Goal: Transaction & Acquisition: Purchase product/service

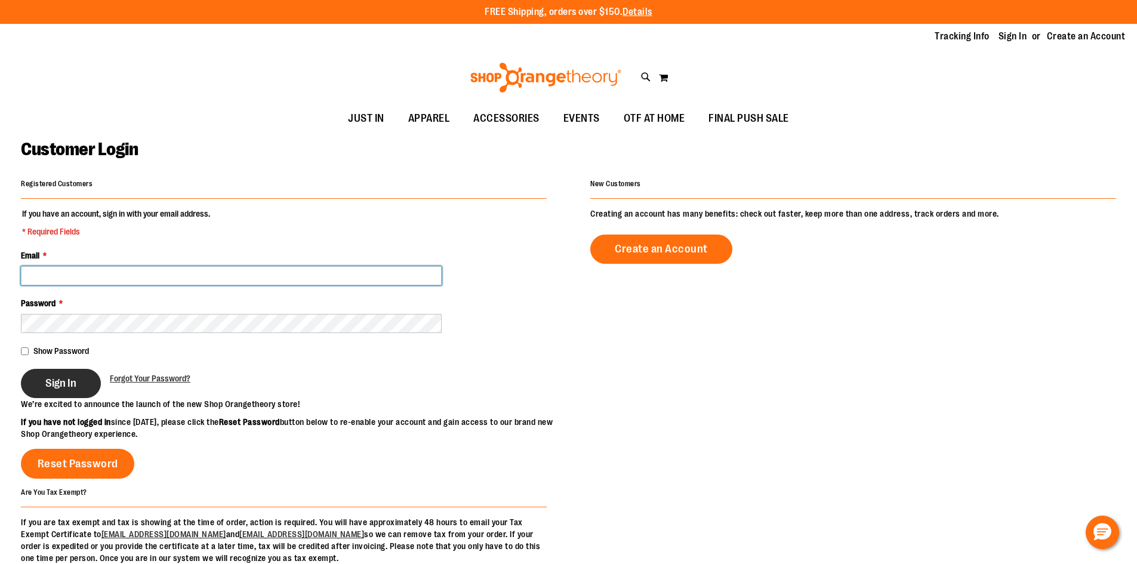
type input "**********"
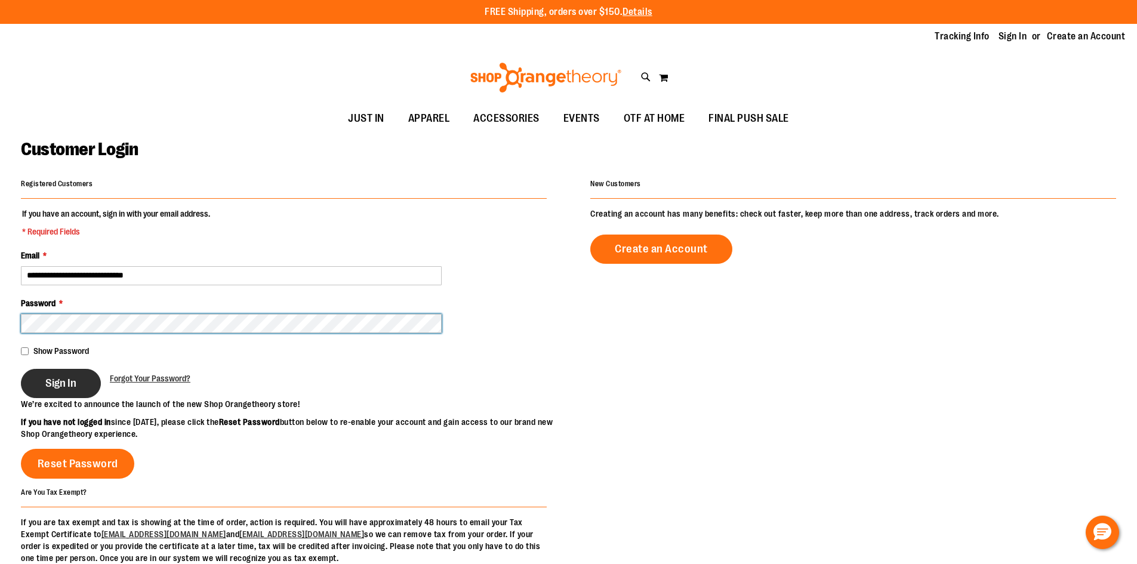
type input "**********"
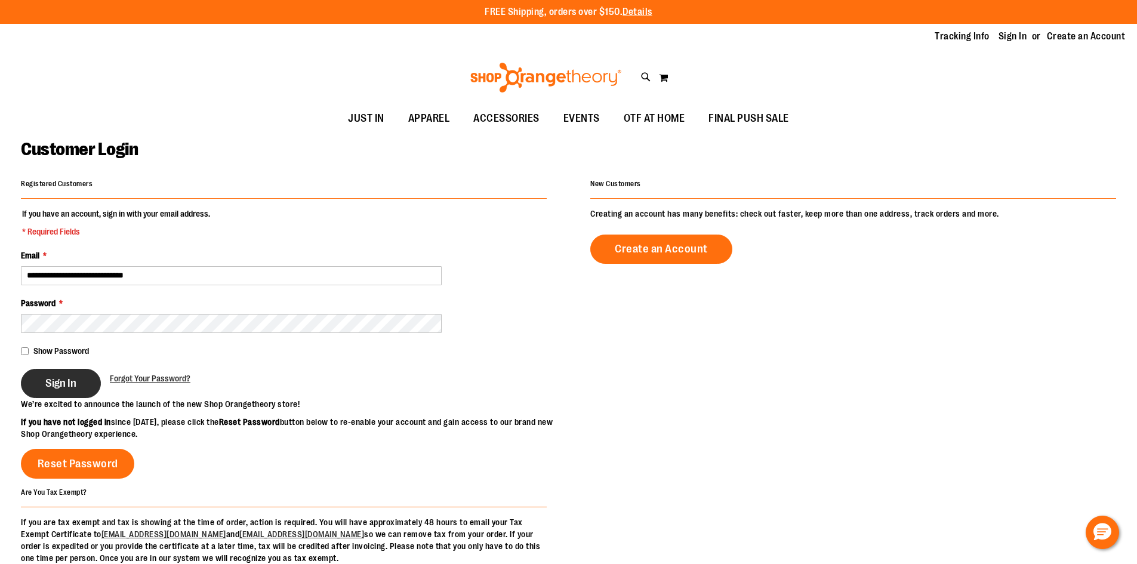
click at [72, 388] on span "Sign In" at bounding box center [60, 383] width 31 height 13
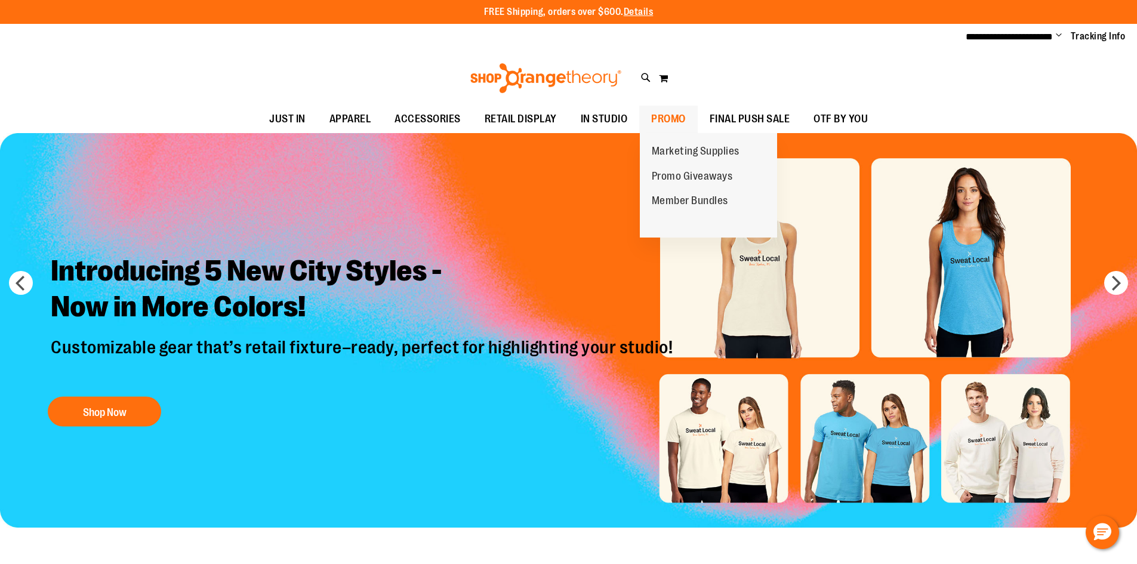
type input "**********"
click at [664, 113] on span "PROMO" at bounding box center [668, 119] width 35 height 27
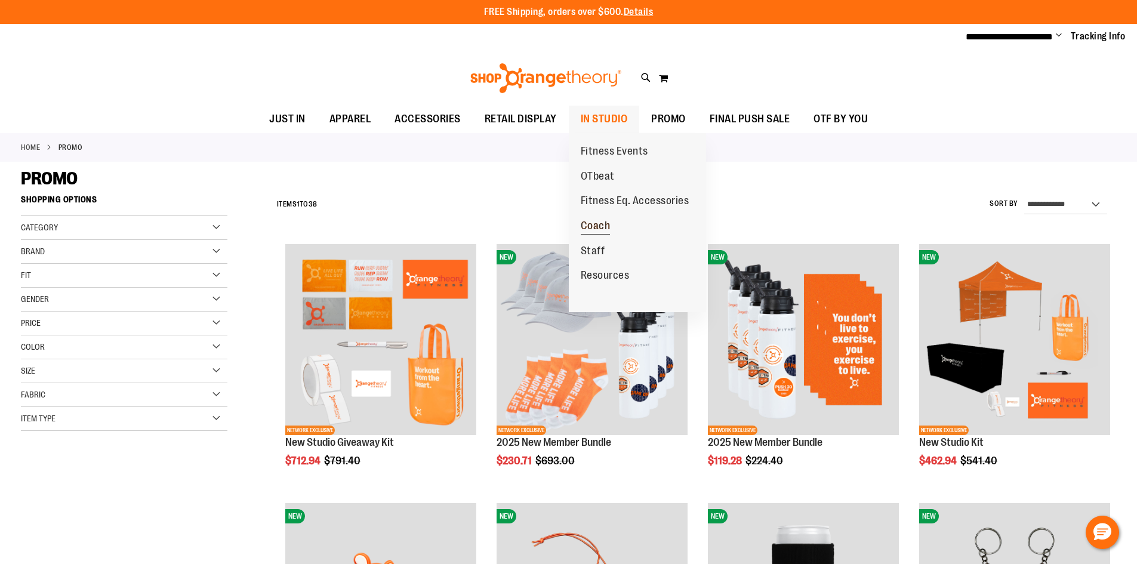
type input "**********"
click at [584, 227] on span "Coach" at bounding box center [596, 227] width 30 height 15
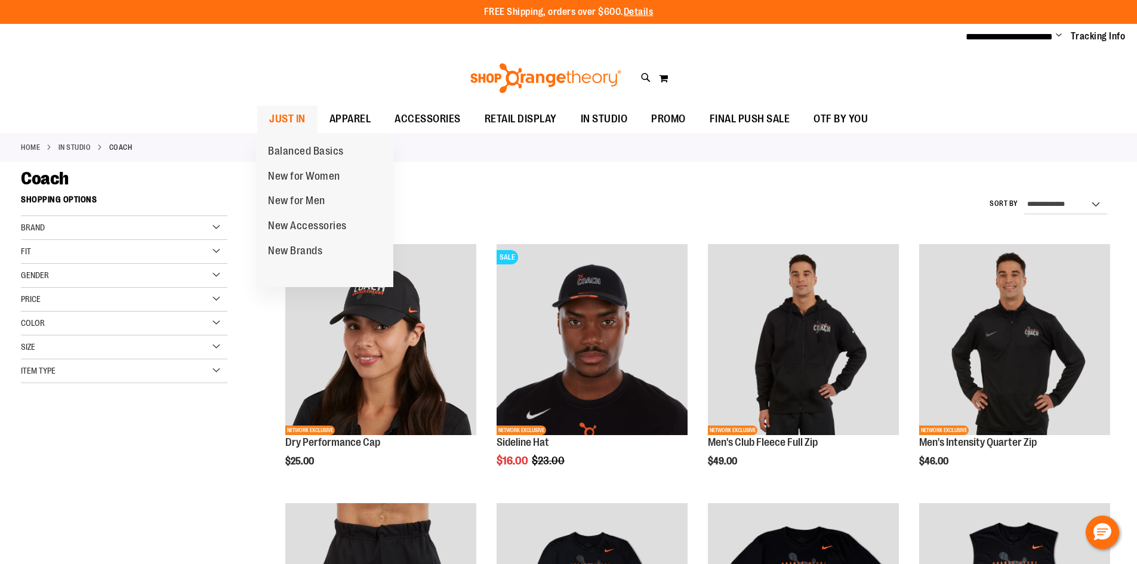
type input "**********"
click at [276, 108] on span "JUST IN" at bounding box center [287, 119] width 36 height 27
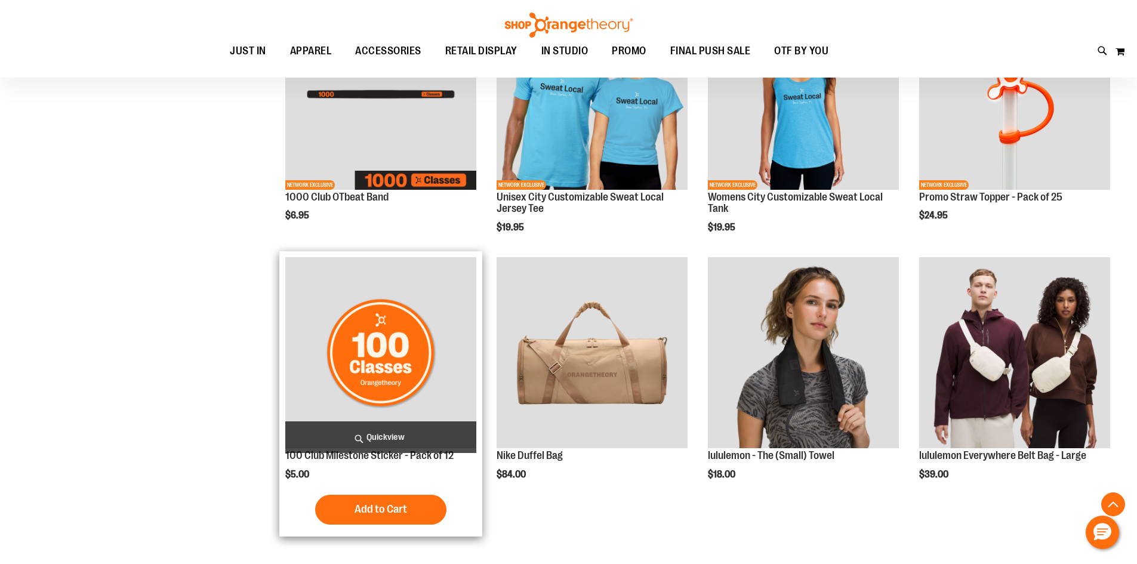
scroll to position [1121, 0]
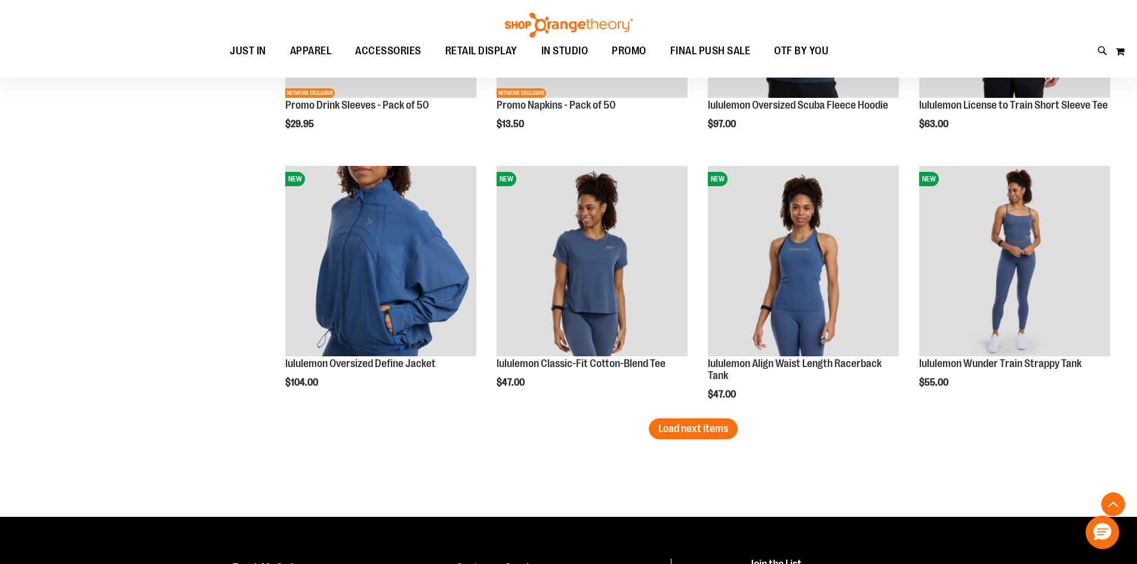
scroll to position [2146, 0]
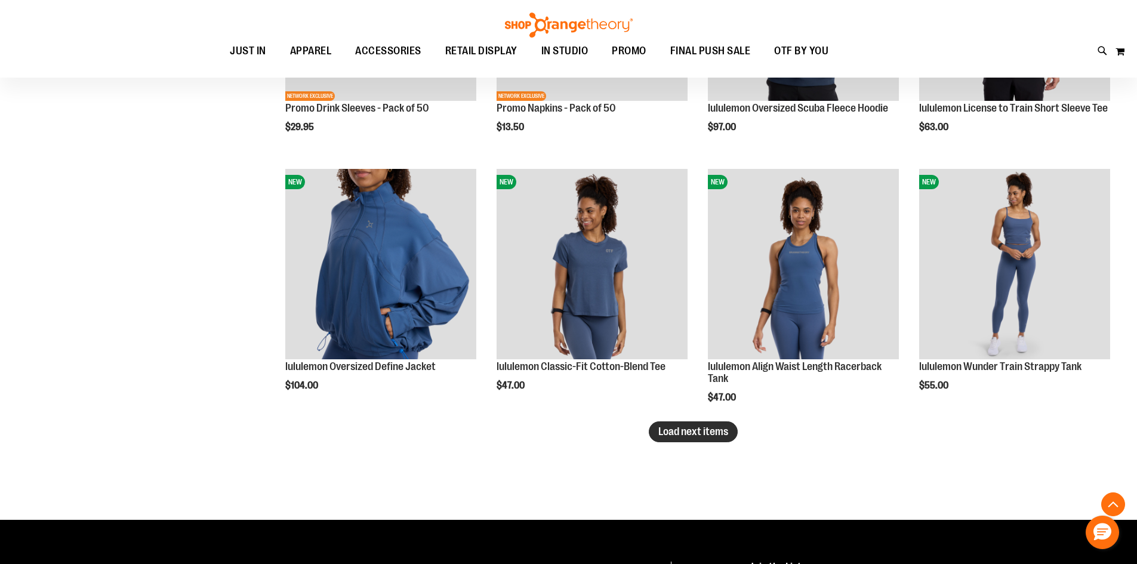
type input "**********"
click at [678, 439] on button "Load next items" at bounding box center [693, 431] width 89 height 21
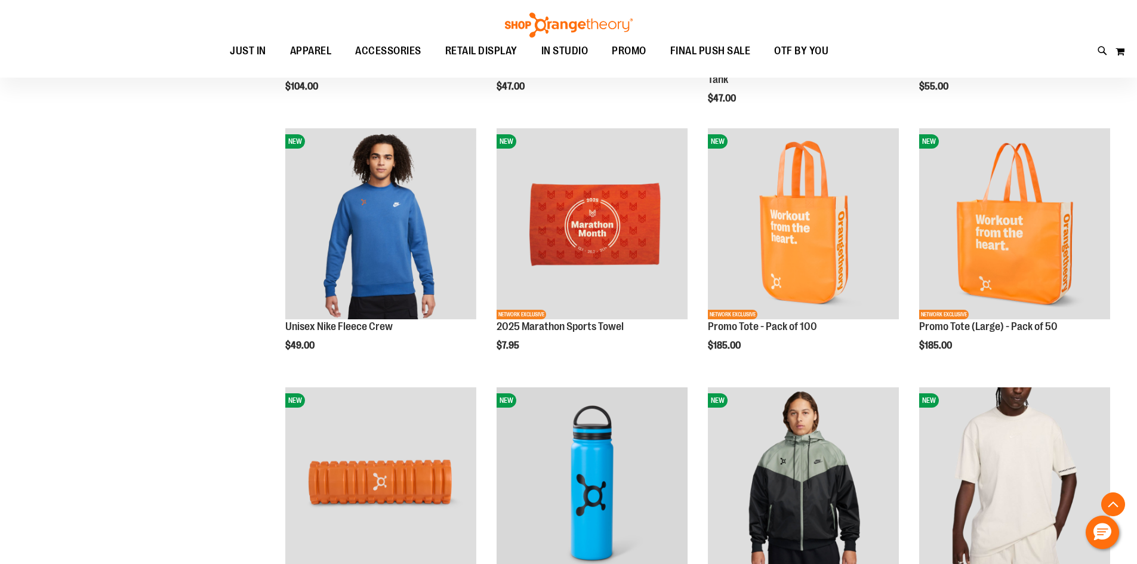
scroll to position [2146, 0]
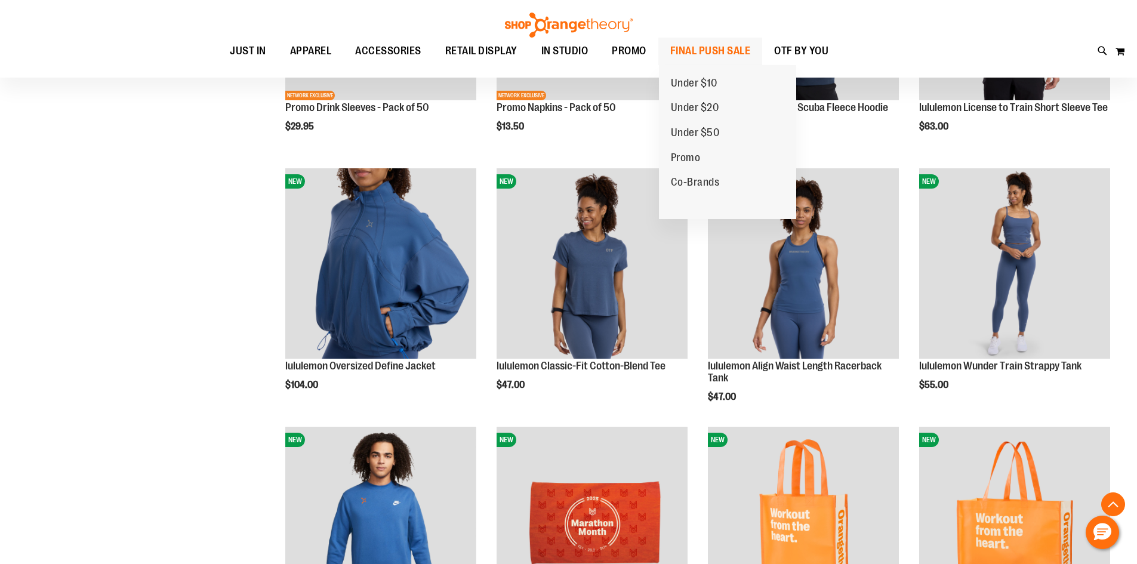
click at [711, 56] on span "FINAL PUSH SALE" at bounding box center [710, 51] width 81 height 27
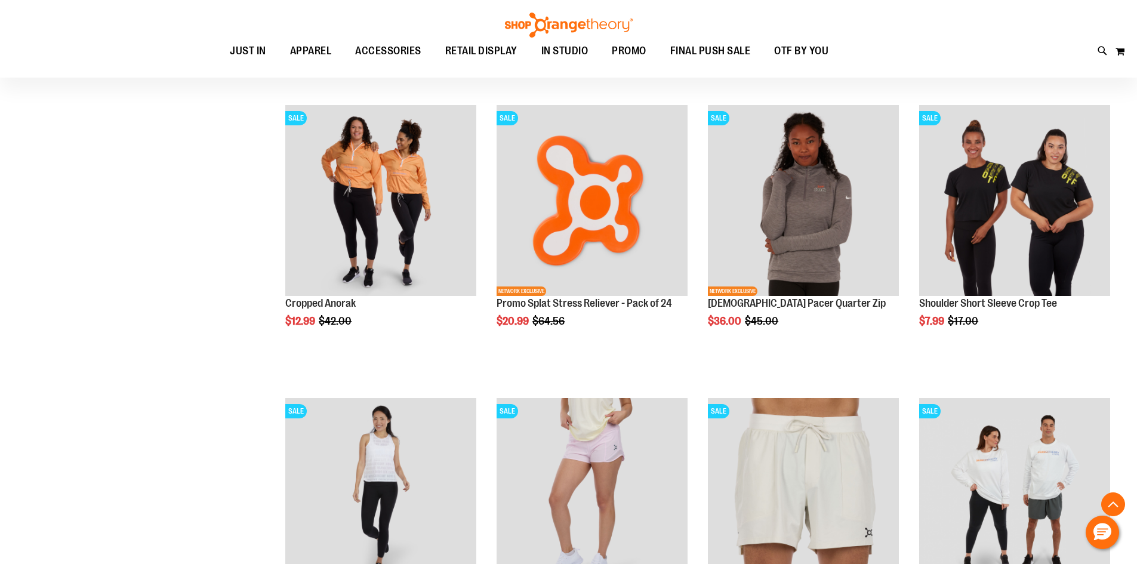
scroll to position [1313, 0]
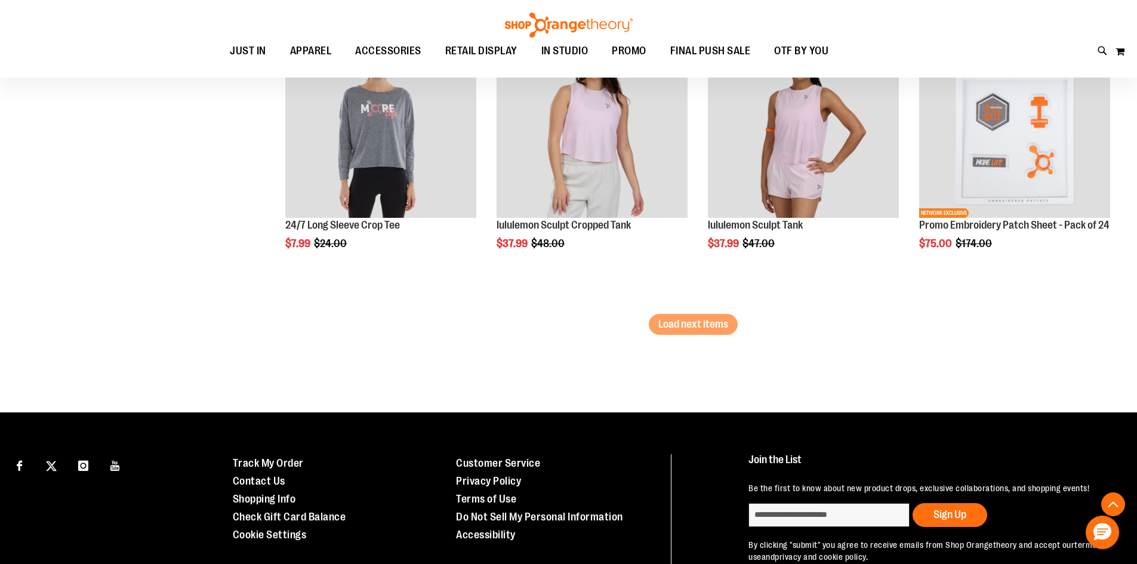
scroll to position [2626, 0]
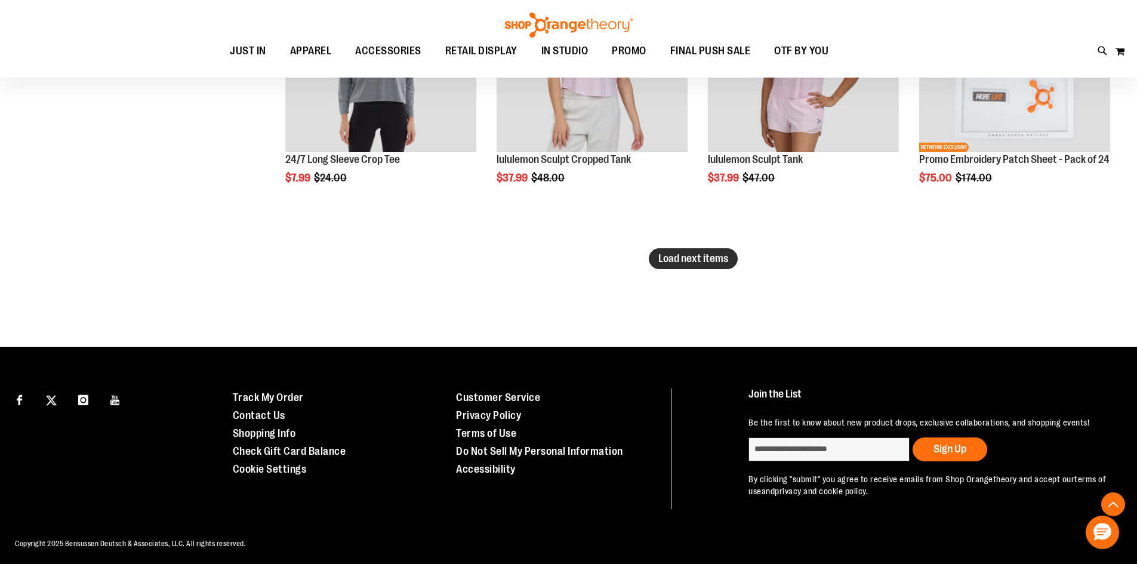
type input "**********"
click at [700, 253] on span "Load next items" at bounding box center [693, 259] width 70 height 12
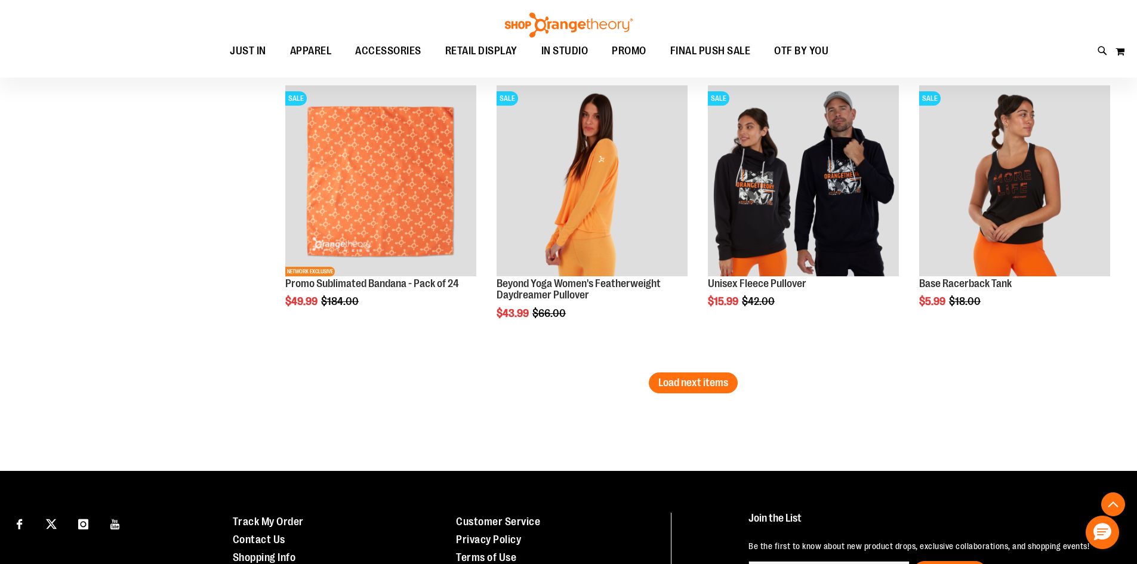
scroll to position [3402, 0]
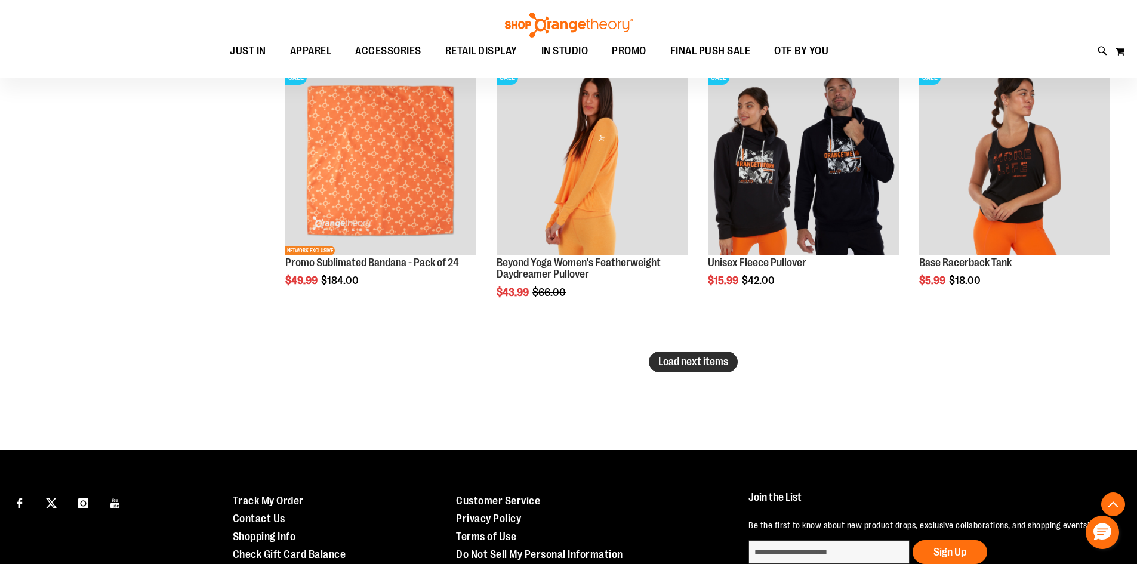
click at [669, 358] on span "Load next items" at bounding box center [693, 362] width 70 height 12
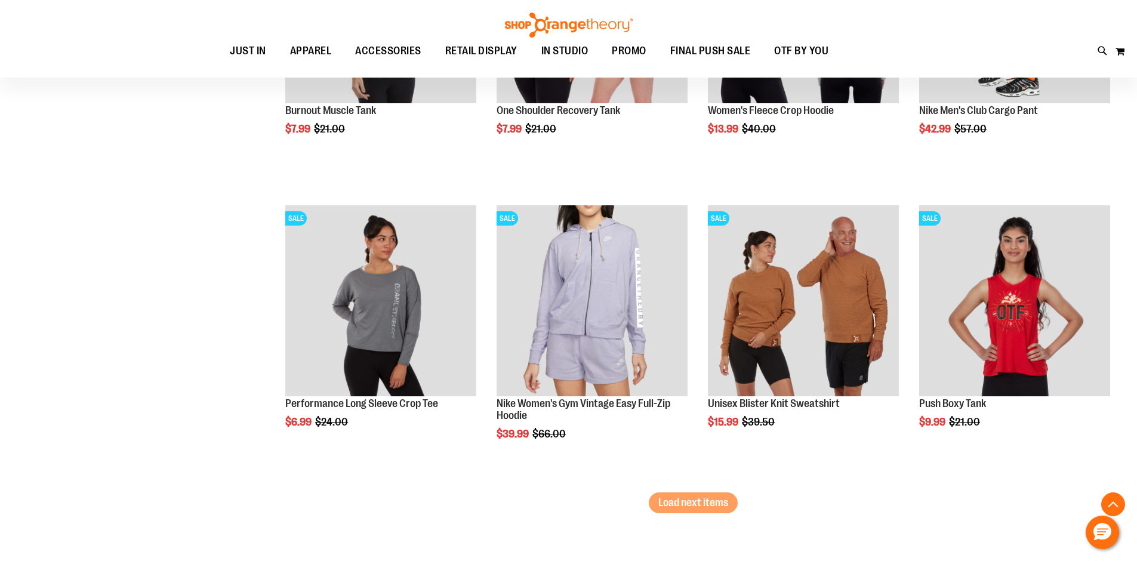
scroll to position [4238, 0]
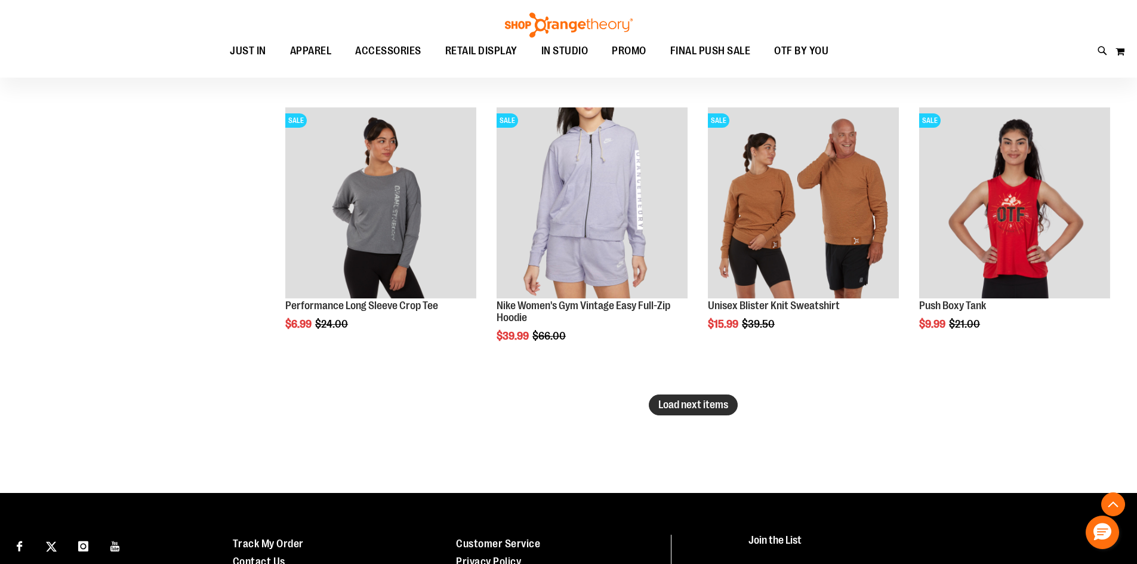
click at [691, 406] on span "Load next items" at bounding box center [693, 405] width 70 height 12
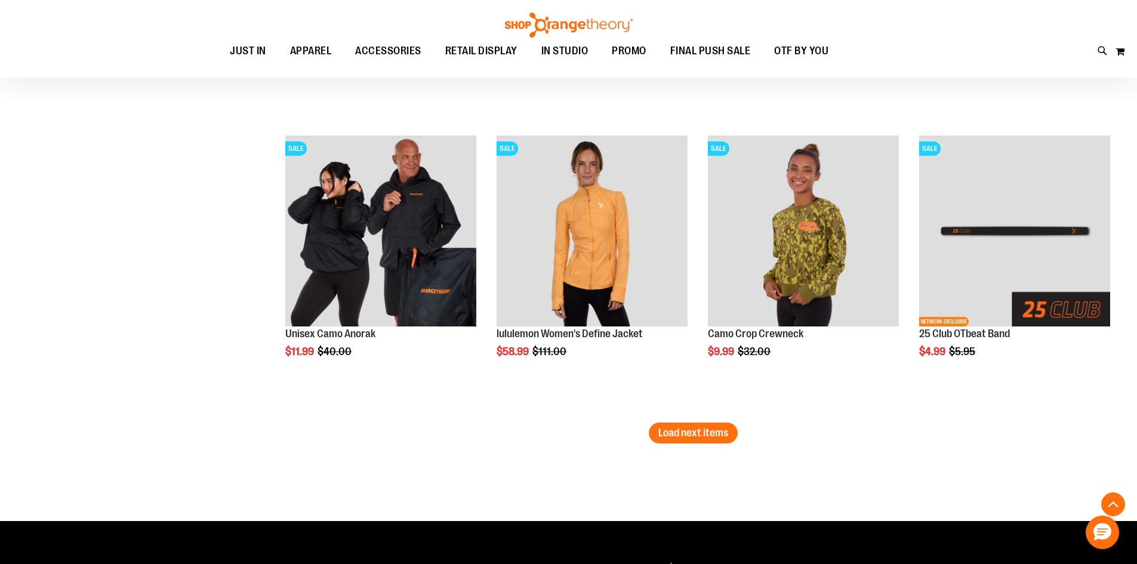
scroll to position [5133, 0]
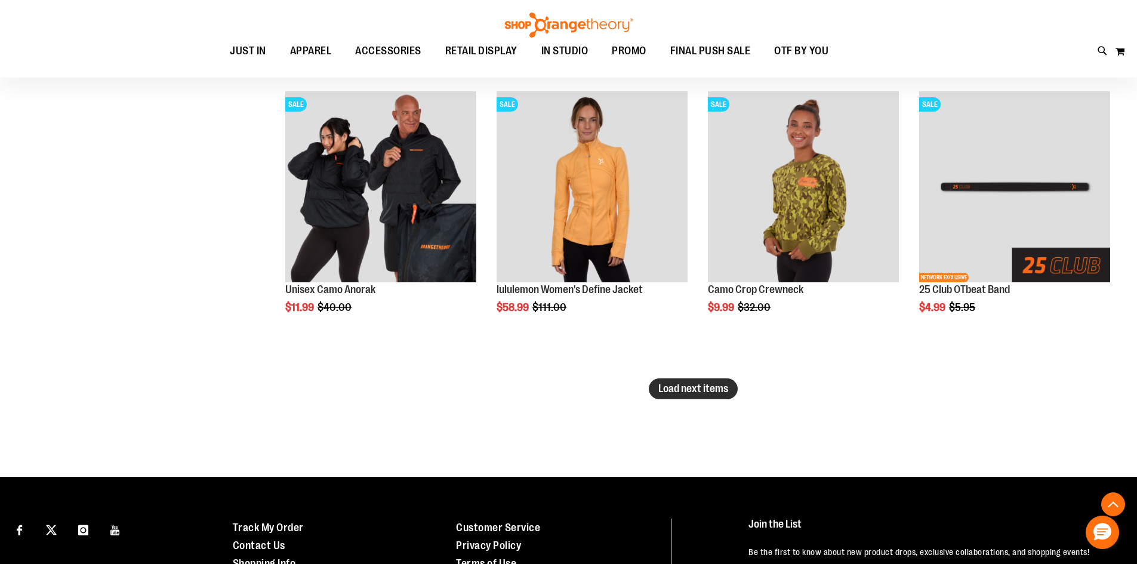
click at [673, 394] on span "Load next items" at bounding box center [693, 389] width 70 height 12
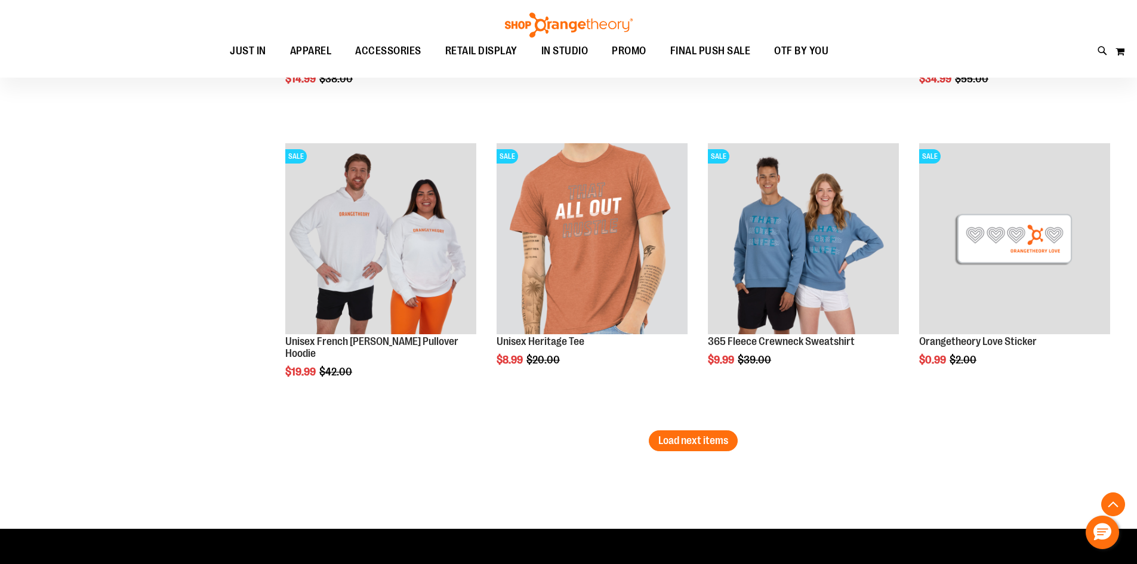
scroll to position [5969, 0]
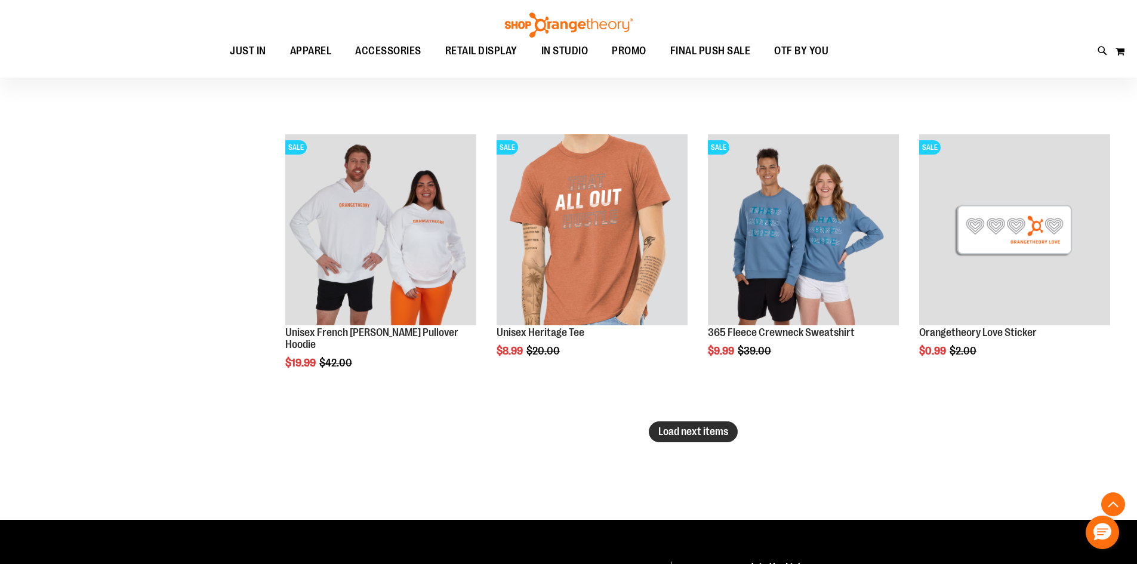
click at [682, 434] on span "Load next items" at bounding box center [693, 432] width 70 height 12
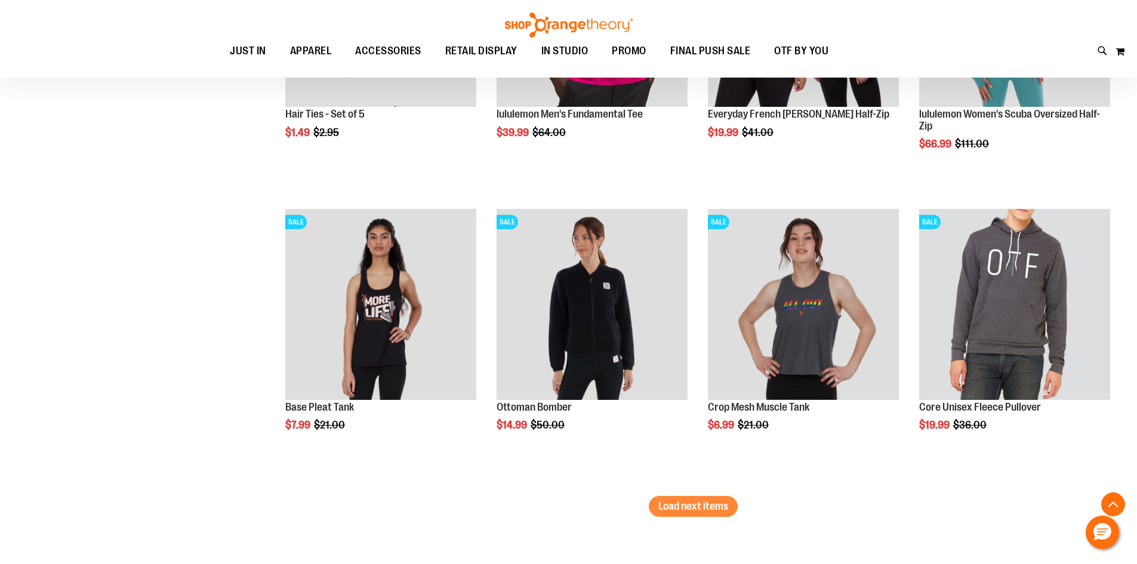
scroll to position [6805, 0]
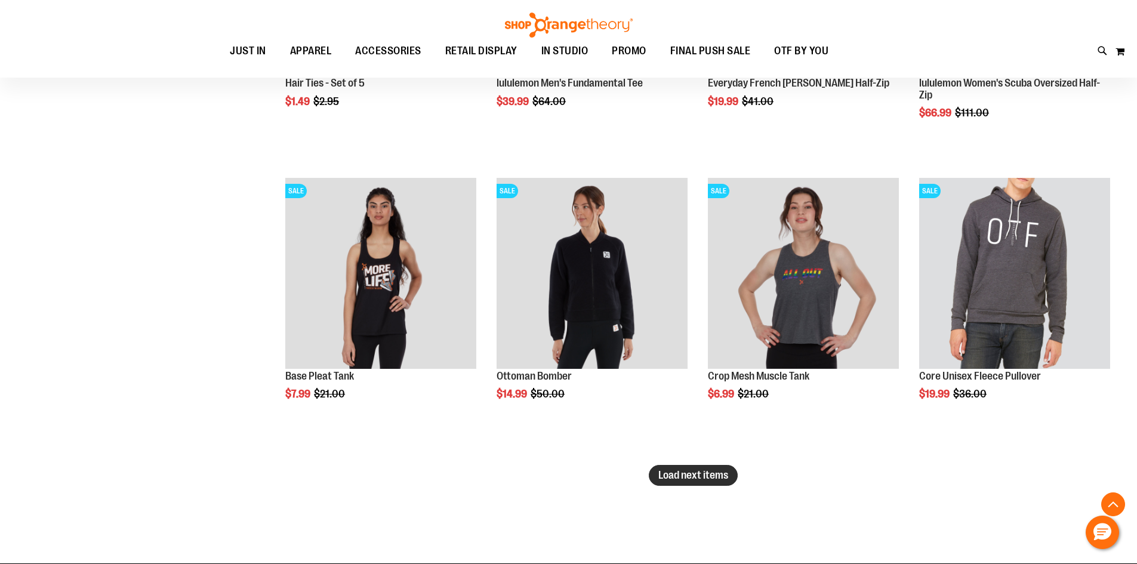
click at [687, 475] on span "Load next items" at bounding box center [693, 475] width 70 height 12
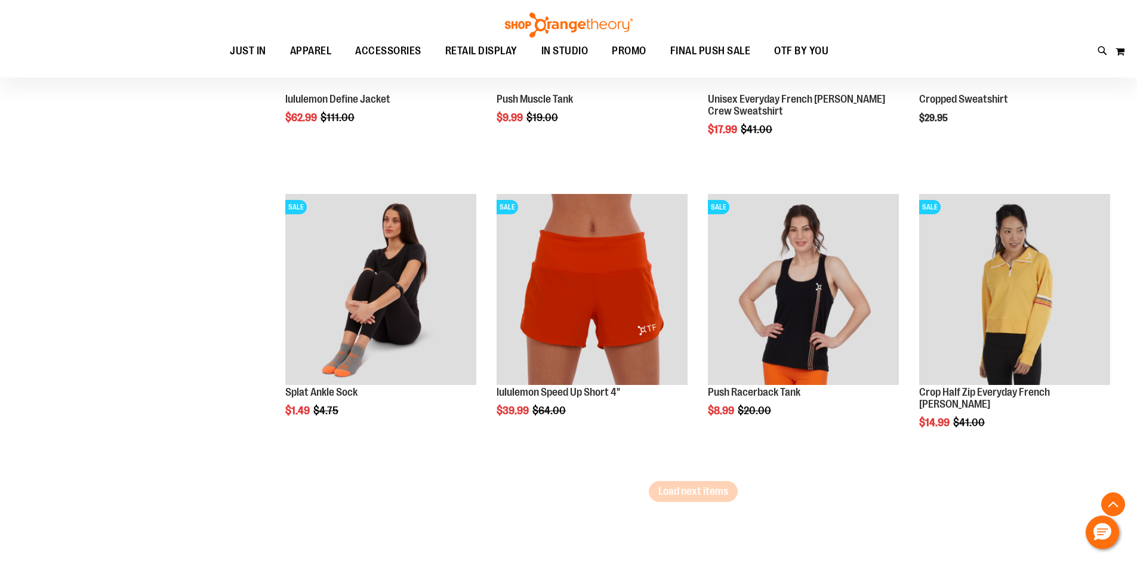
scroll to position [7700, 0]
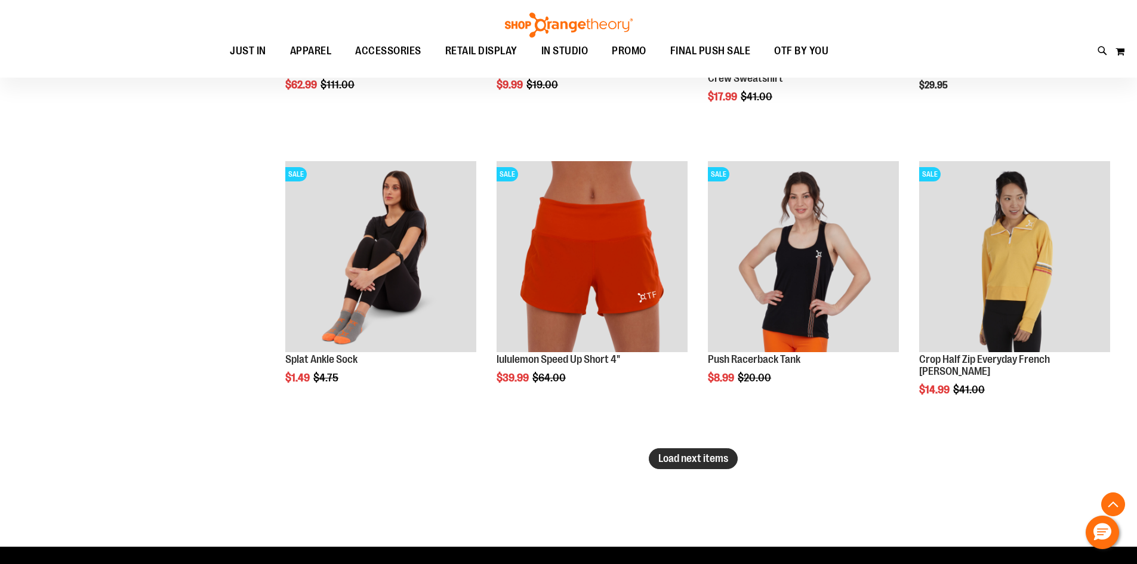
click at [724, 464] on span "Load next items" at bounding box center [693, 459] width 70 height 12
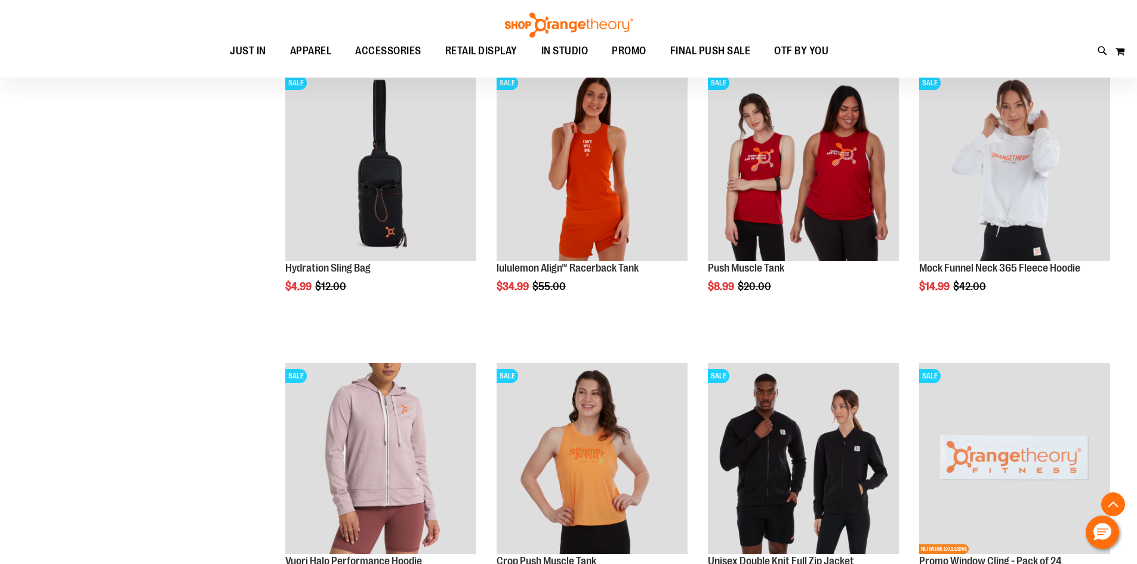
scroll to position [8596, 0]
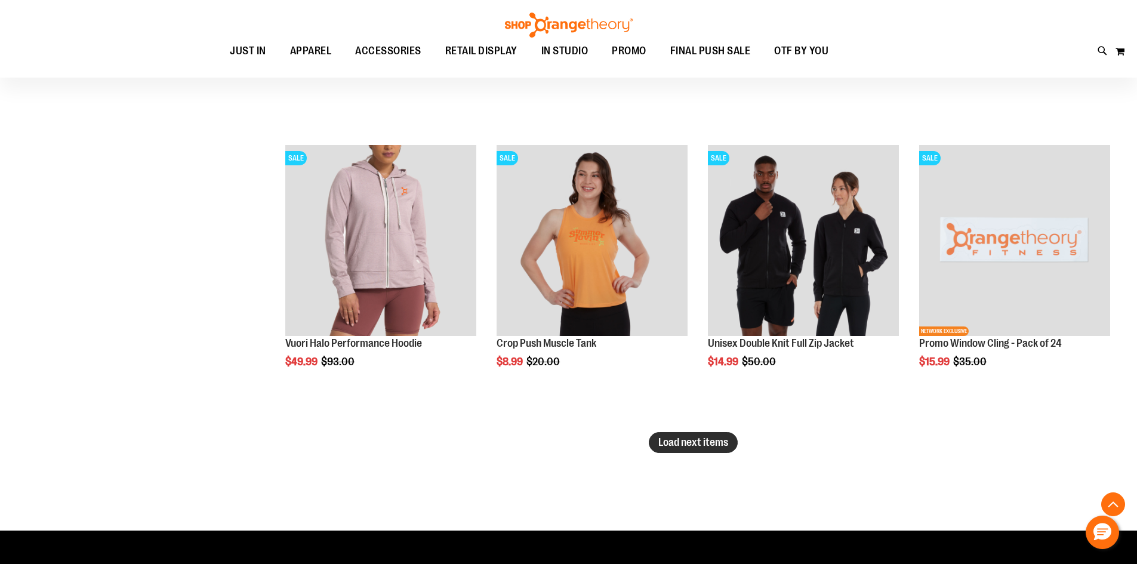
click at [705, 442] on span "Load next items" at bounding box center [693, 442] width 70 height 12
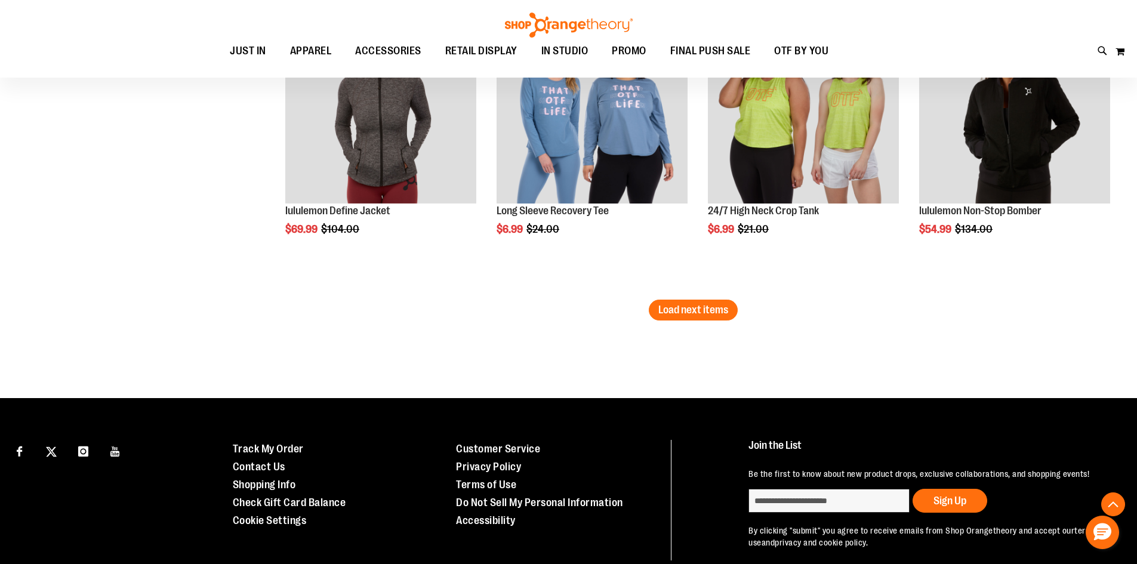
scroll to position [9611, 0]
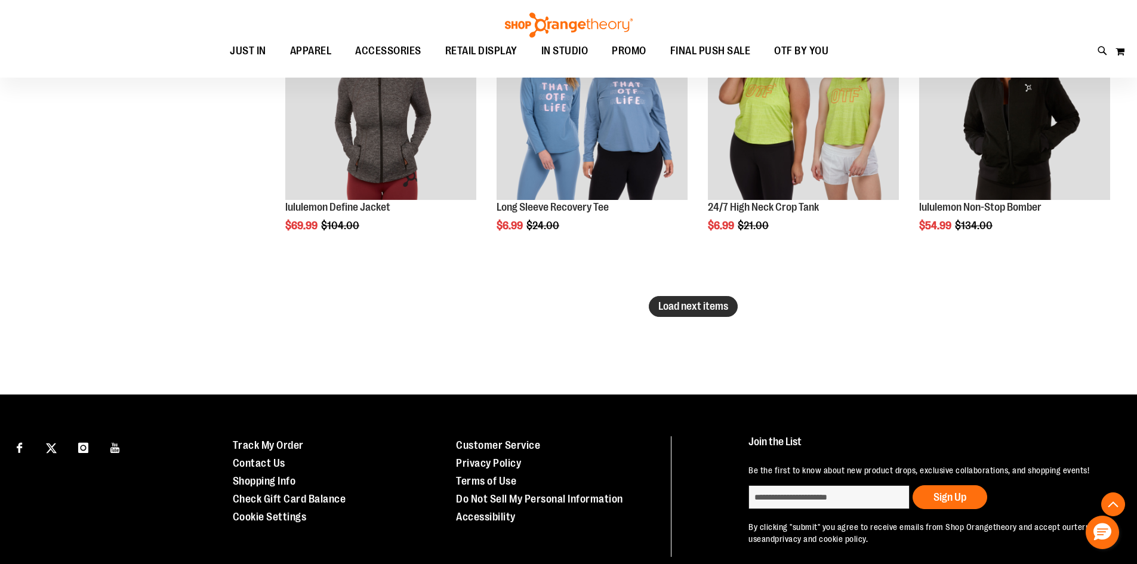
click at [698, 309] on span "Load next items" at bounding box center [693, 306] width 70 height 12
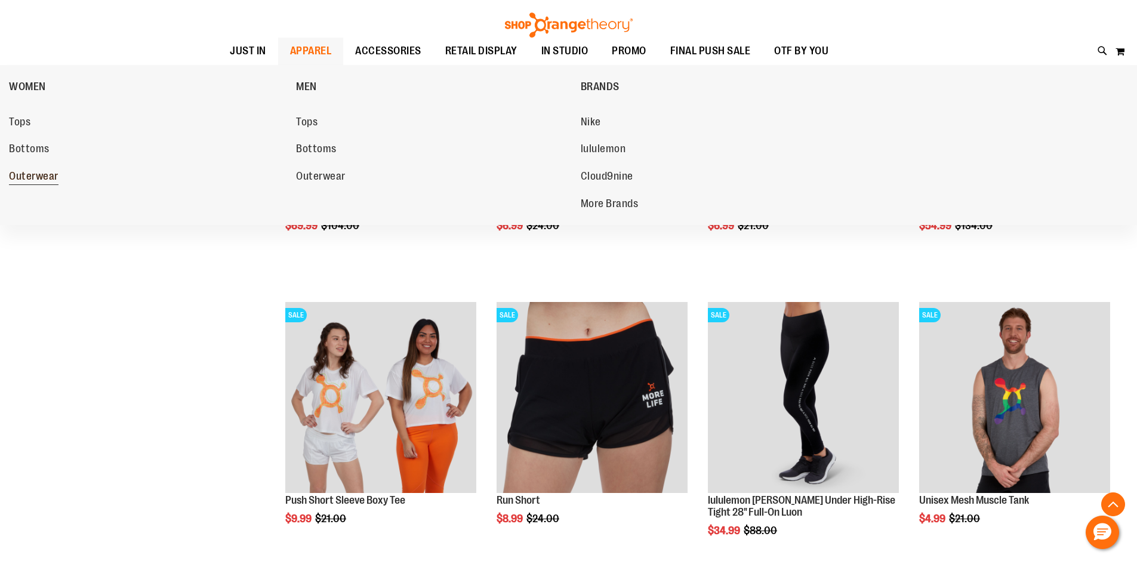
click at [18, 175] on span "Outerwear" at bounding box center [34, 177] width 50 height 15
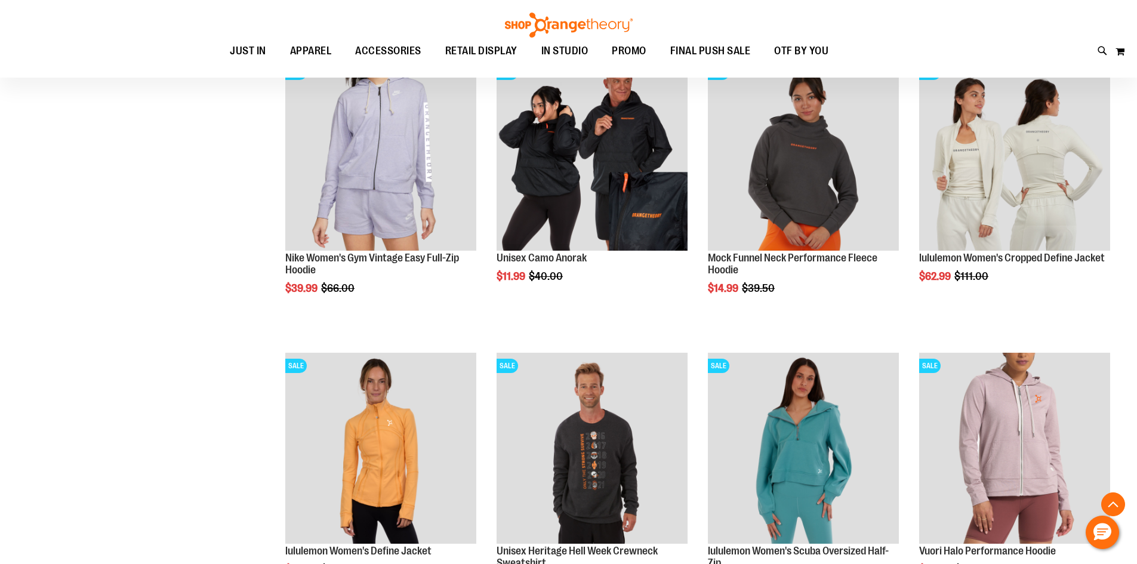
scroll to position [477, 0]
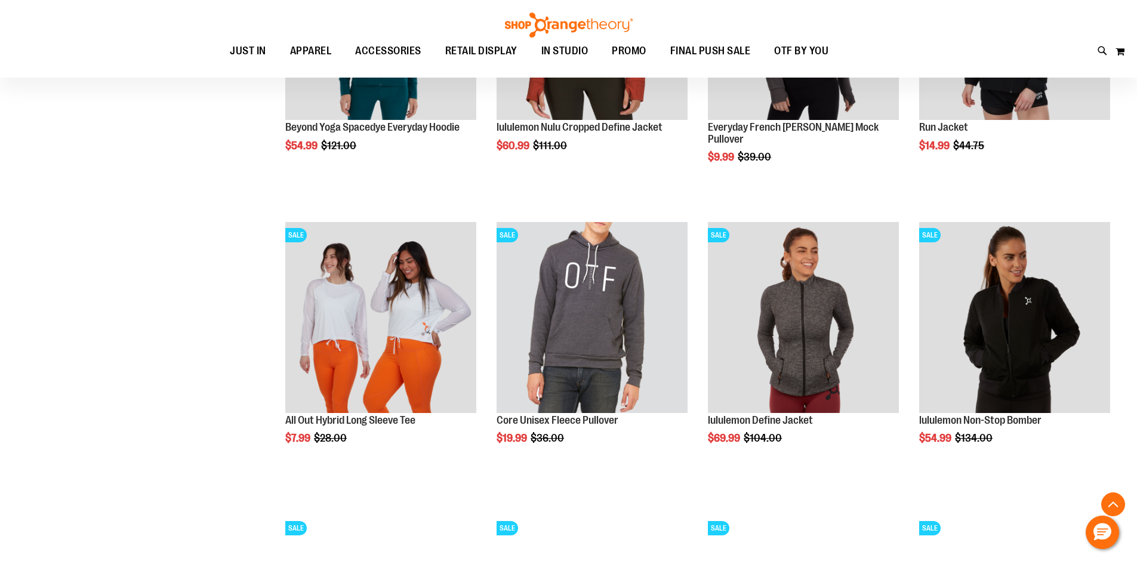
scroll to position [1492, 0]
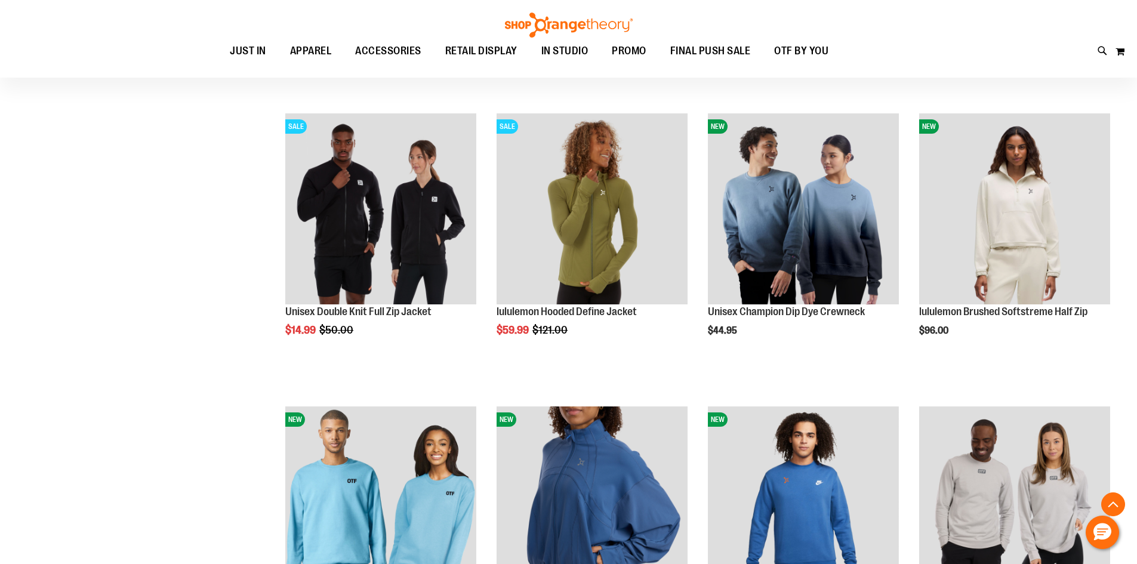
scroll to position [2029, 0]
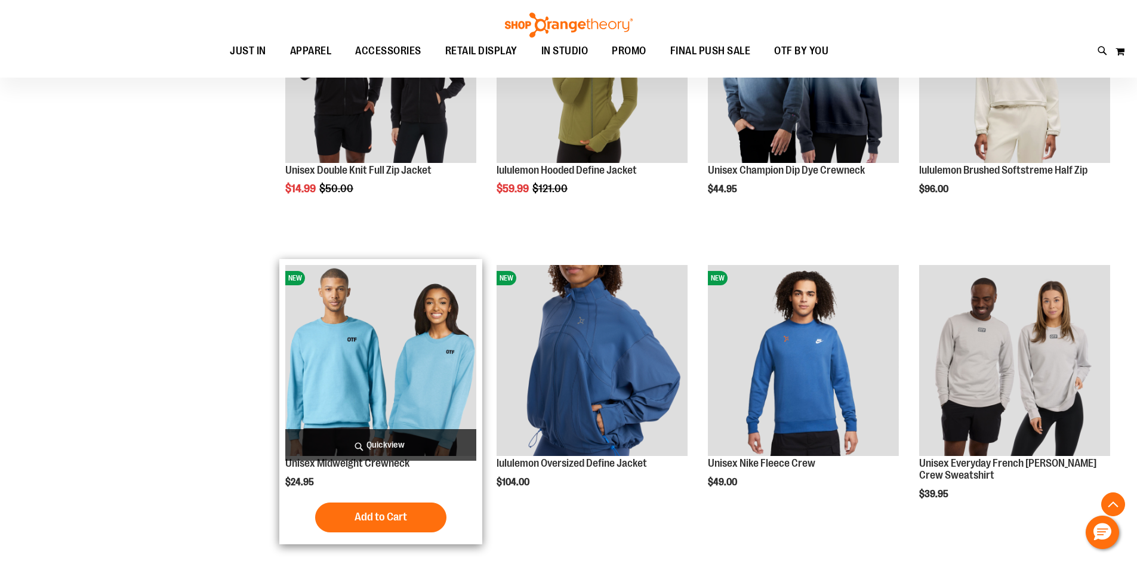
type input "**********"
click at [325, 355] on img "product" at bounding box center [380, 360] width 191 height 191
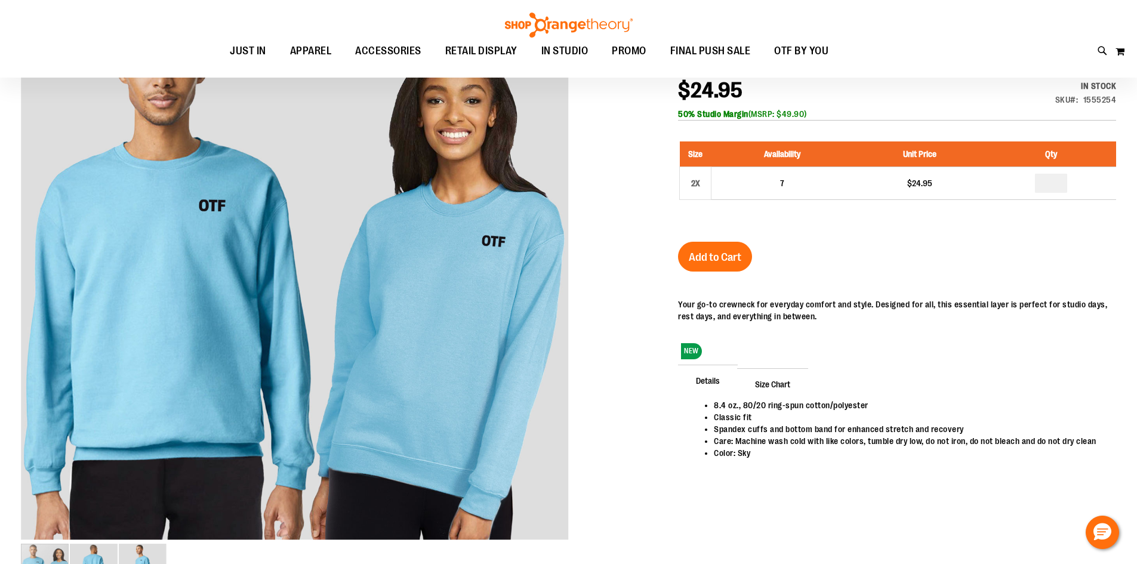
scroll to position [119, 0]
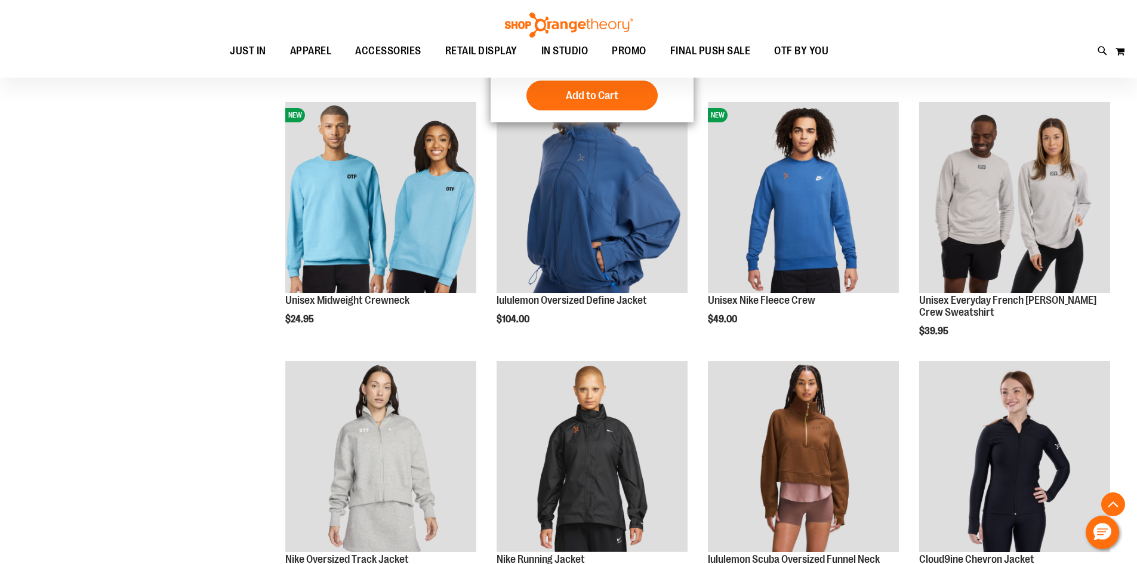
scroll to position [59, 0]
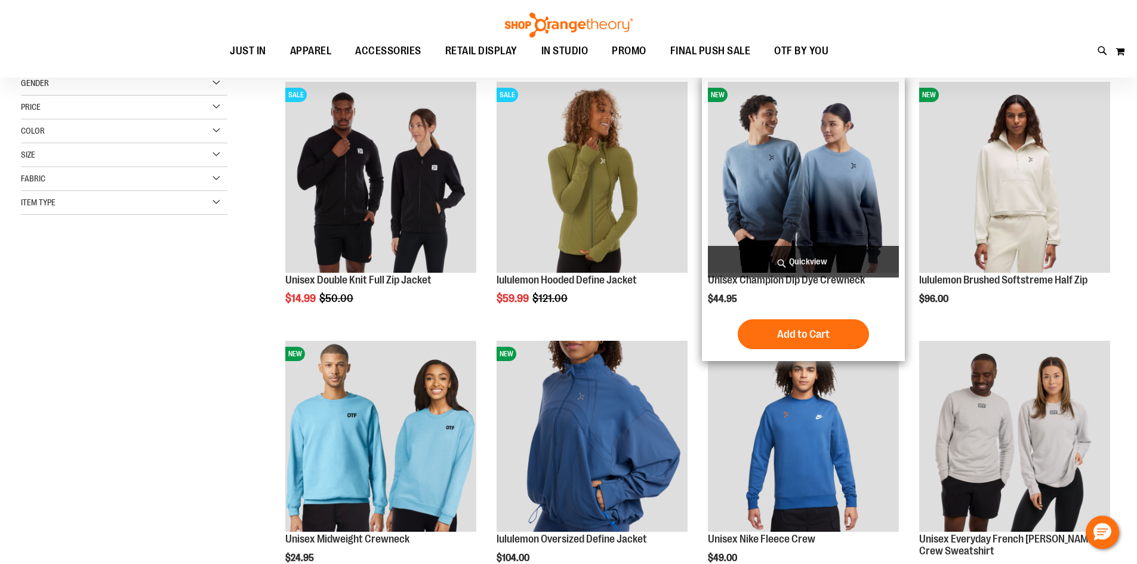
type input "**********"
click at [838, 223] on img "product" at bounding box center [803, 177] width 191 height 191
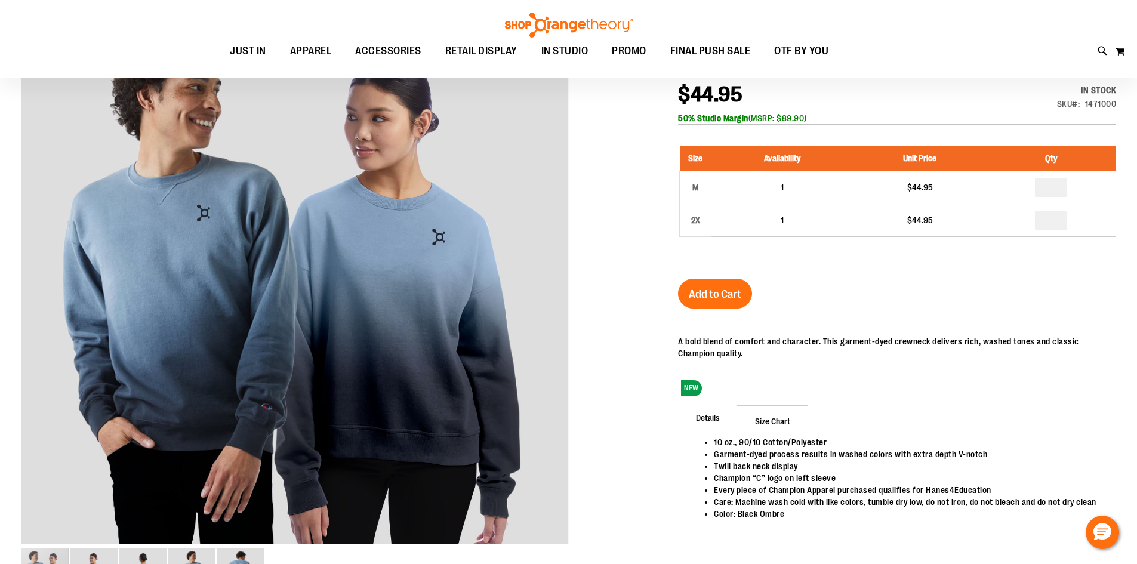
scroll to position [179, 0]
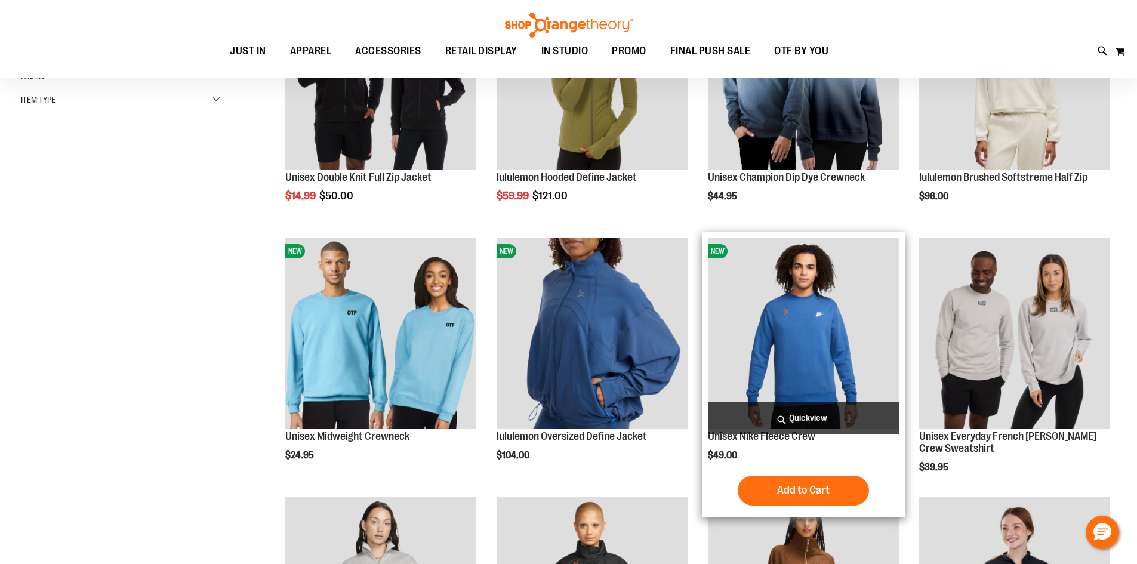
scroll to position [166, 0]
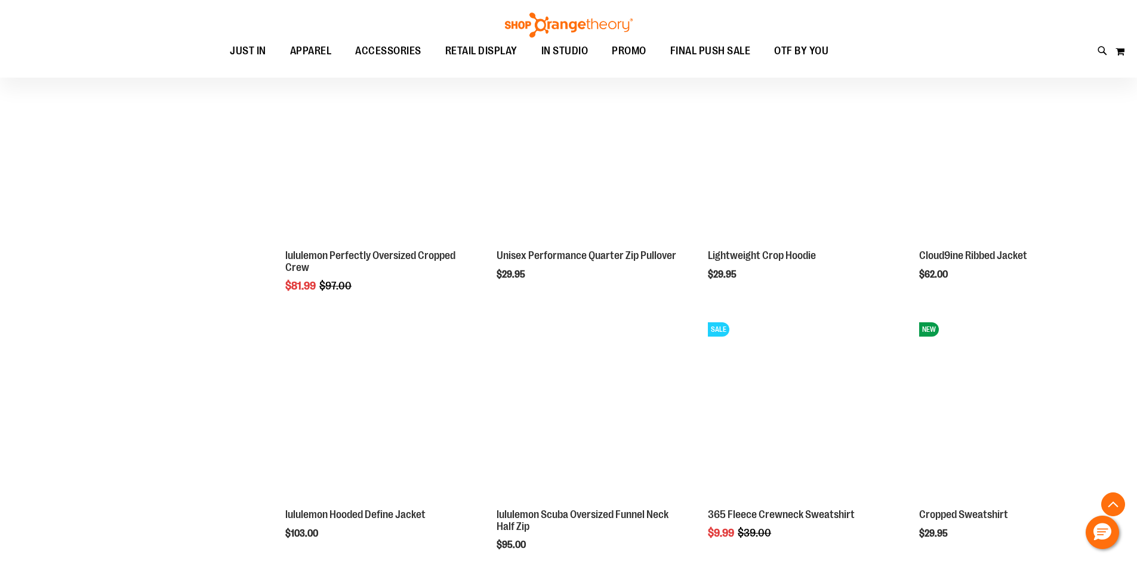
scroll to position [882, 0]
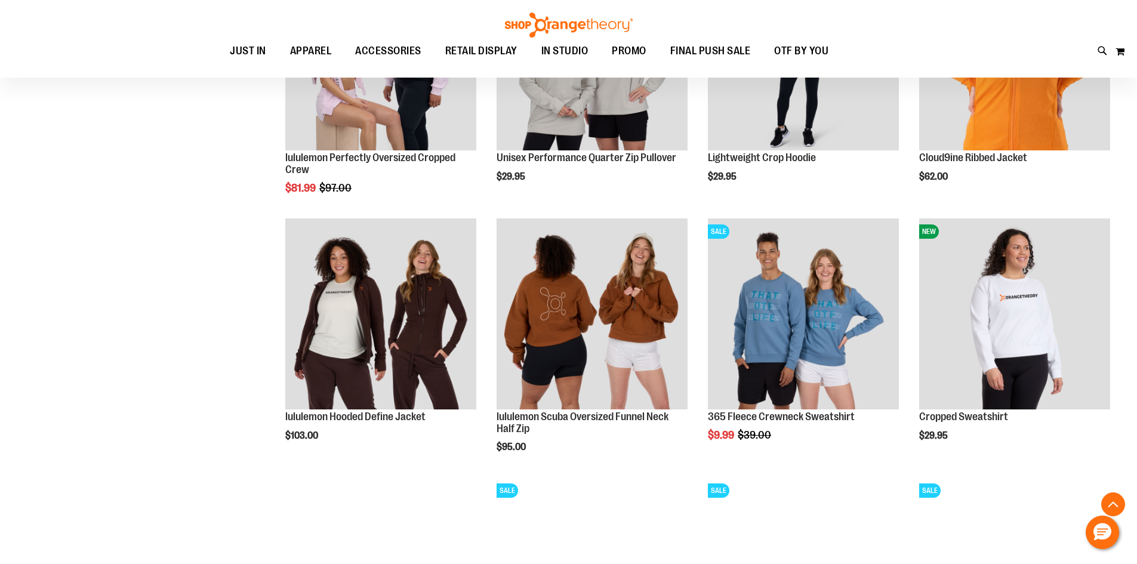
scroll to position [1121, 0]
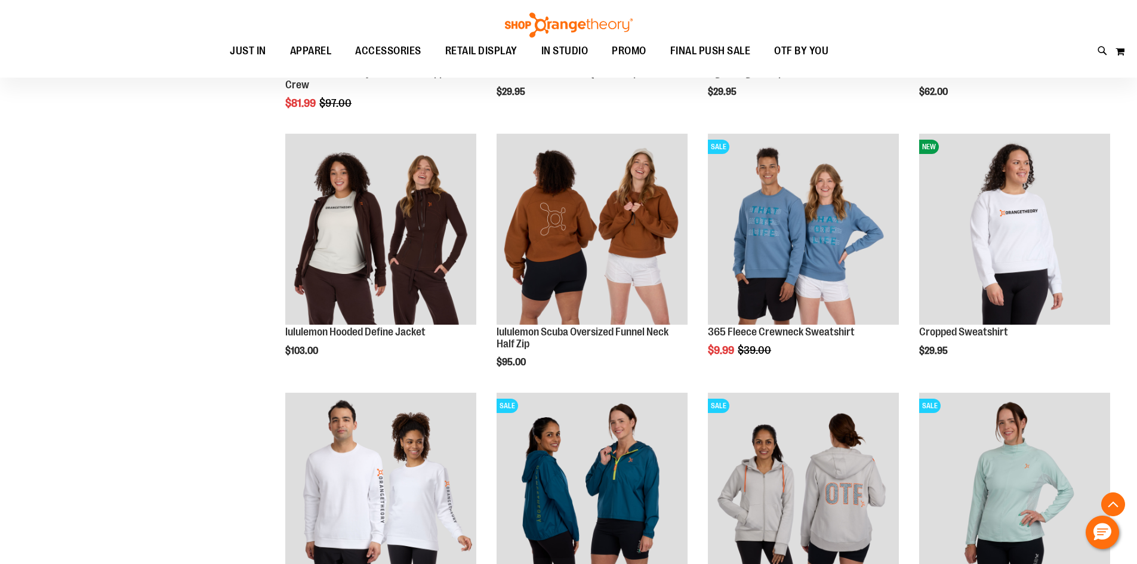
scroll to position [1061, 0]
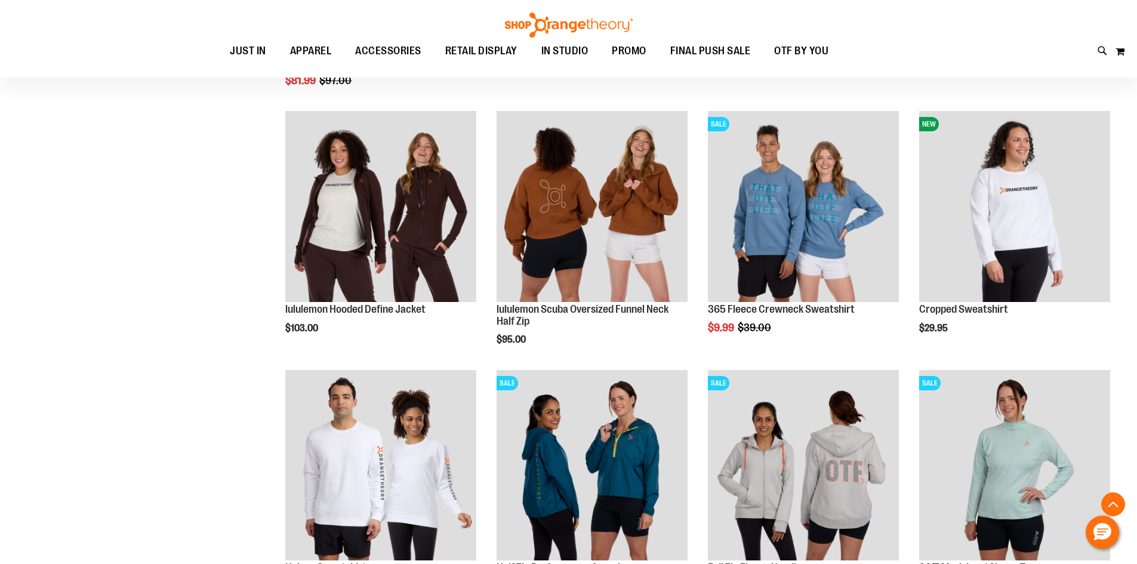
scroll to position [1061, 0]
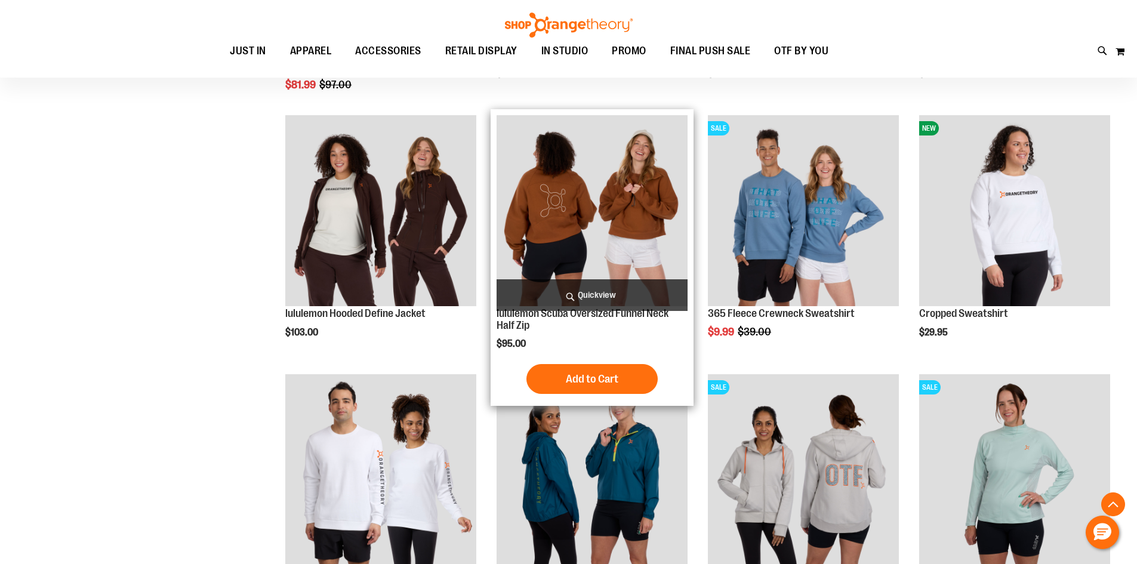
type input "**********"
click at [571, 204] on img "product" at bounding box center [592, 210] width 191 height 191
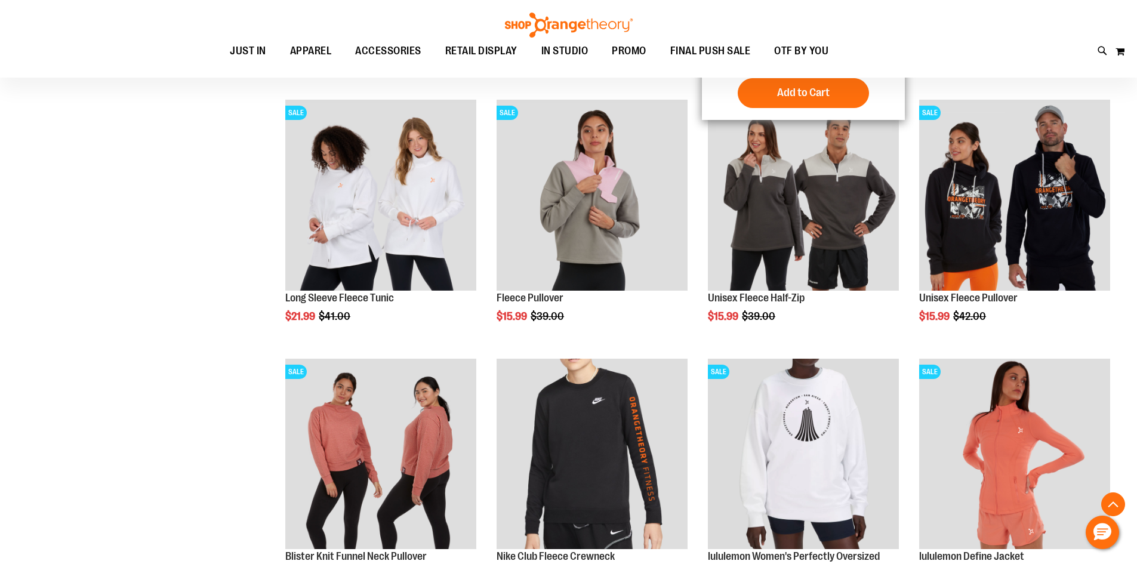
scroll to position [1210, 0]
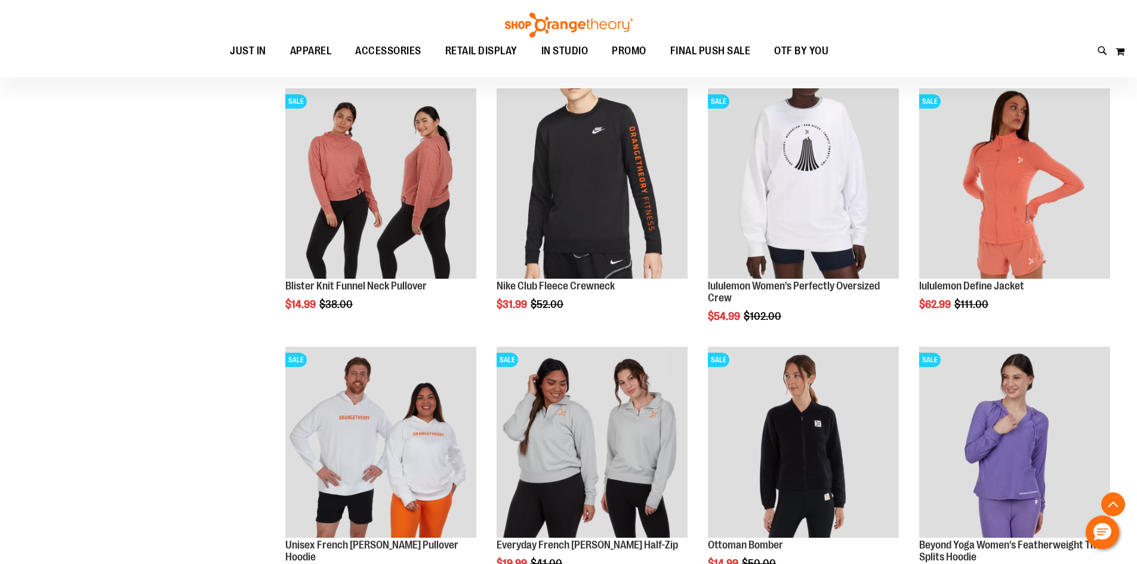
scroll to position [1458, 0]
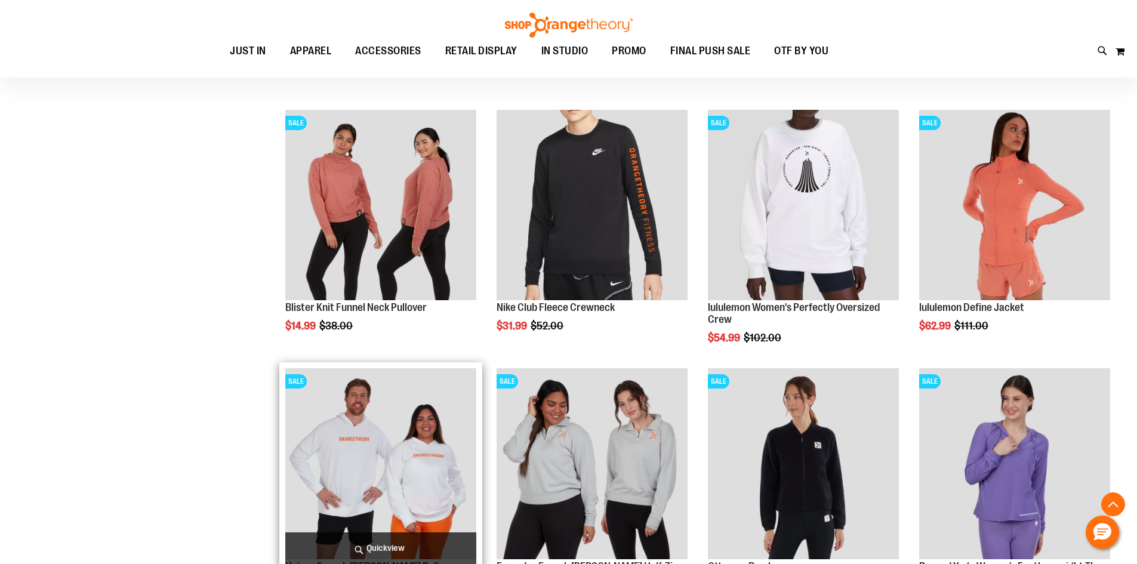
type input "**********"
click at [429, 457] on img "product" at bounding box center [380, 463] width 191 height 191
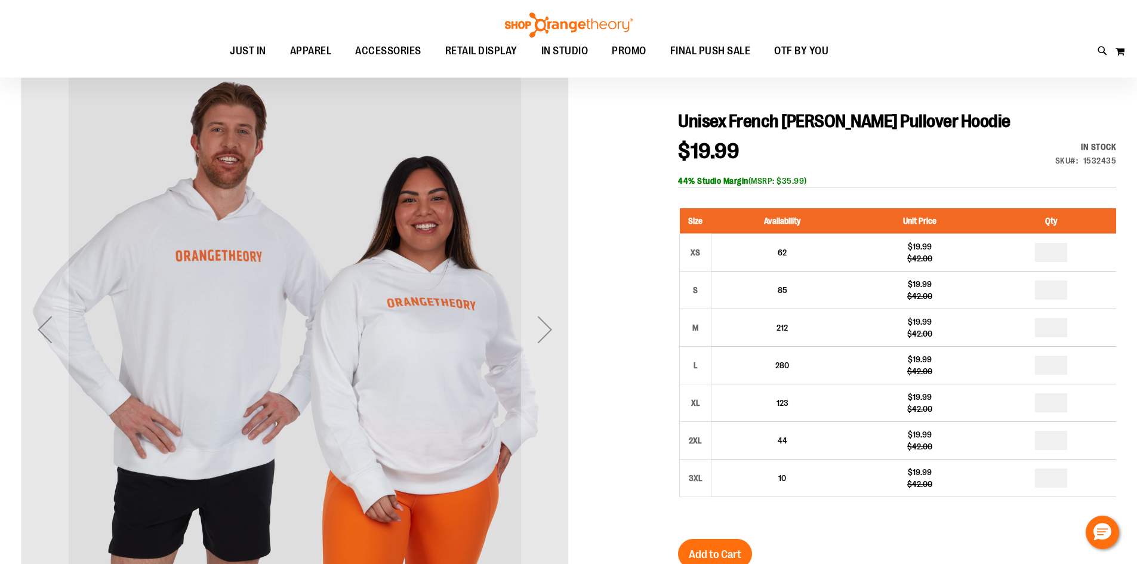
scroll to position [119, 0]
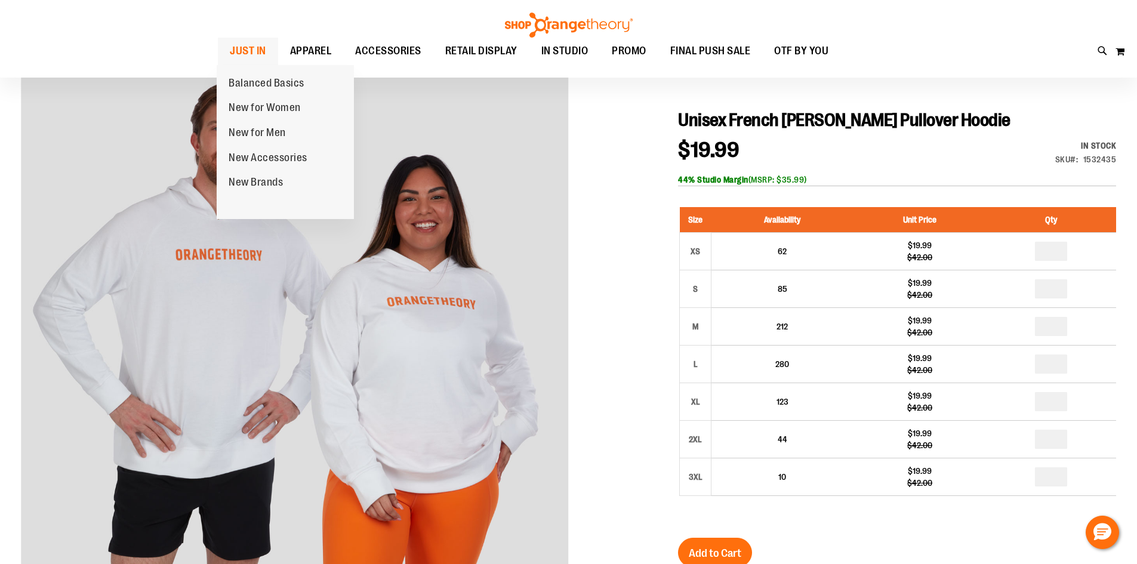
type input "**********"
click at [250, 48] on span "JUST IN" at bounding box center [248, 51] width 36 height 27
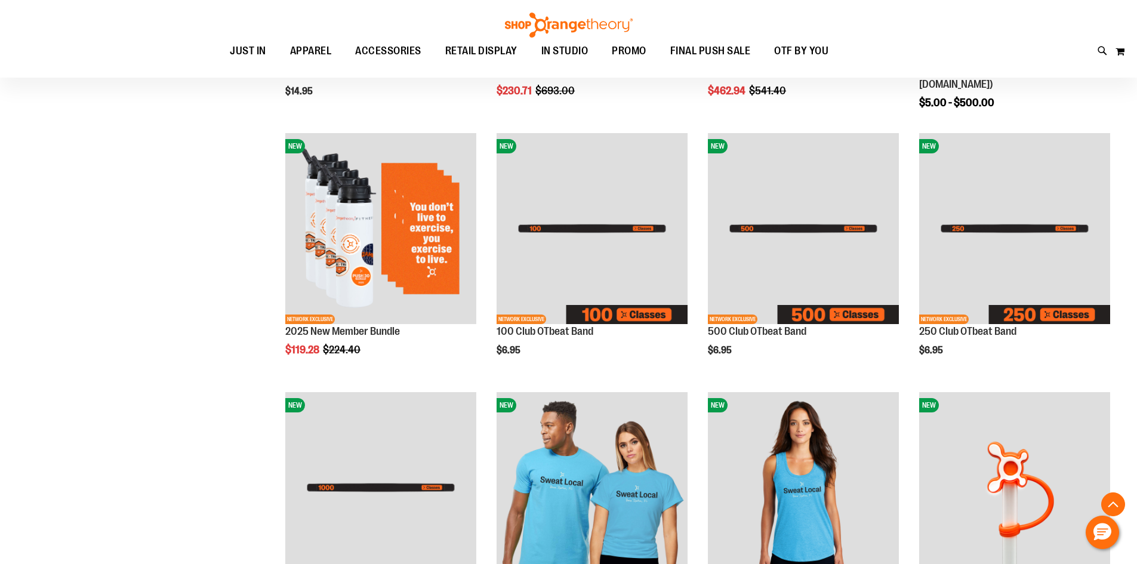
scroll to position [656, 0]
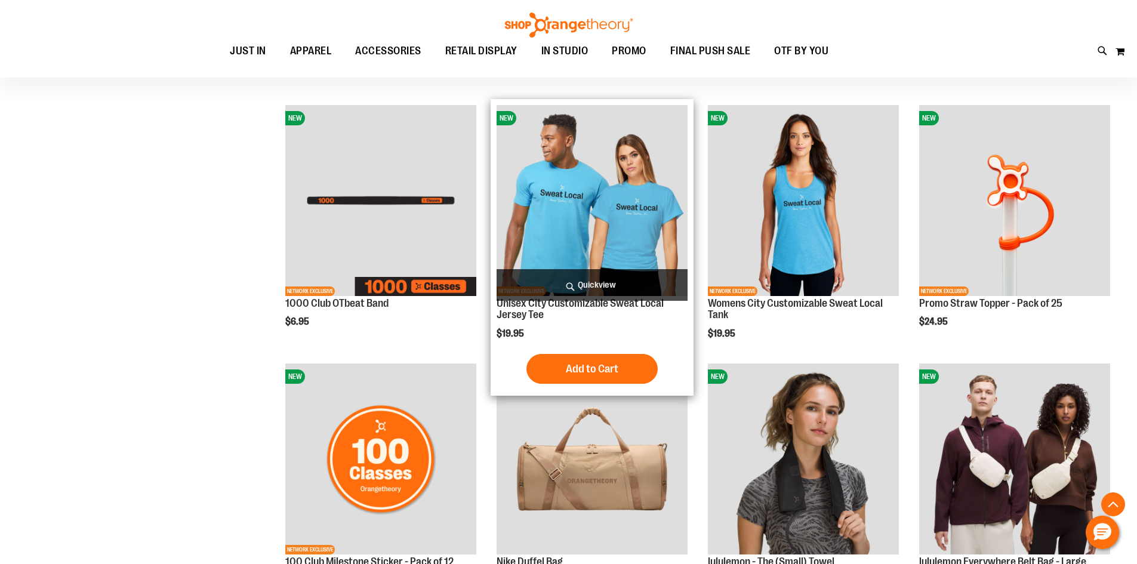
type input "**********"
click at [591, 216] on img "product" at bounding box center [592, 200] width 191 height 191
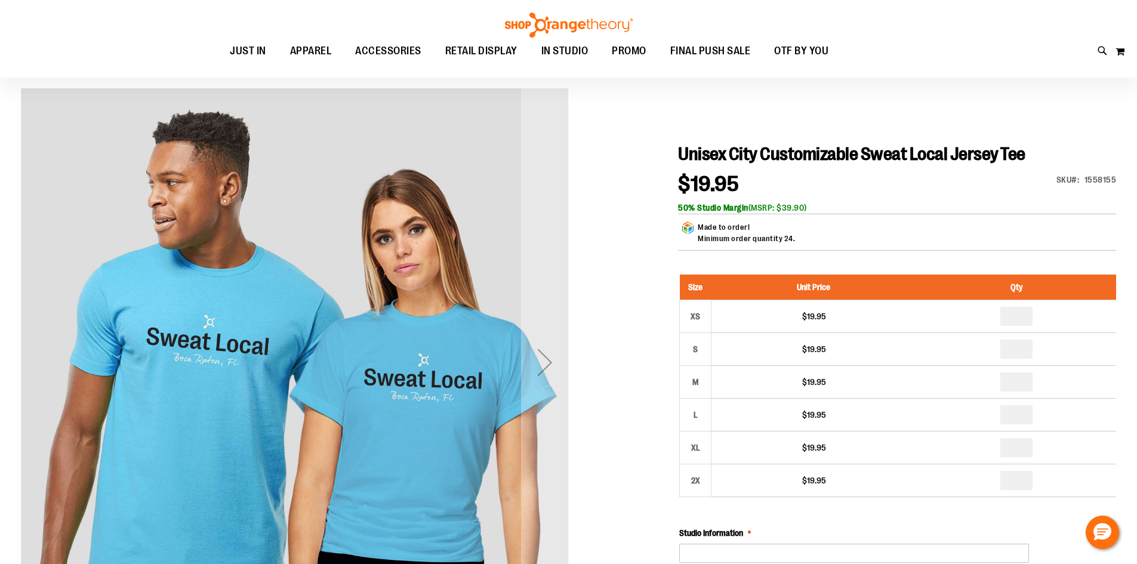
scroll to position [178, 0]
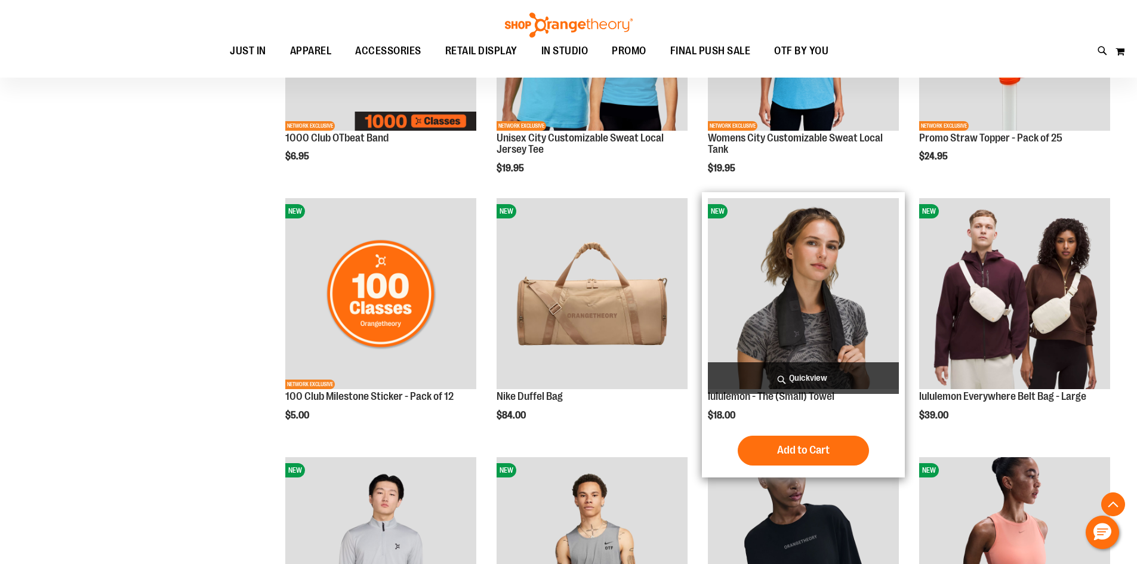
scroll to position [1048, 0]
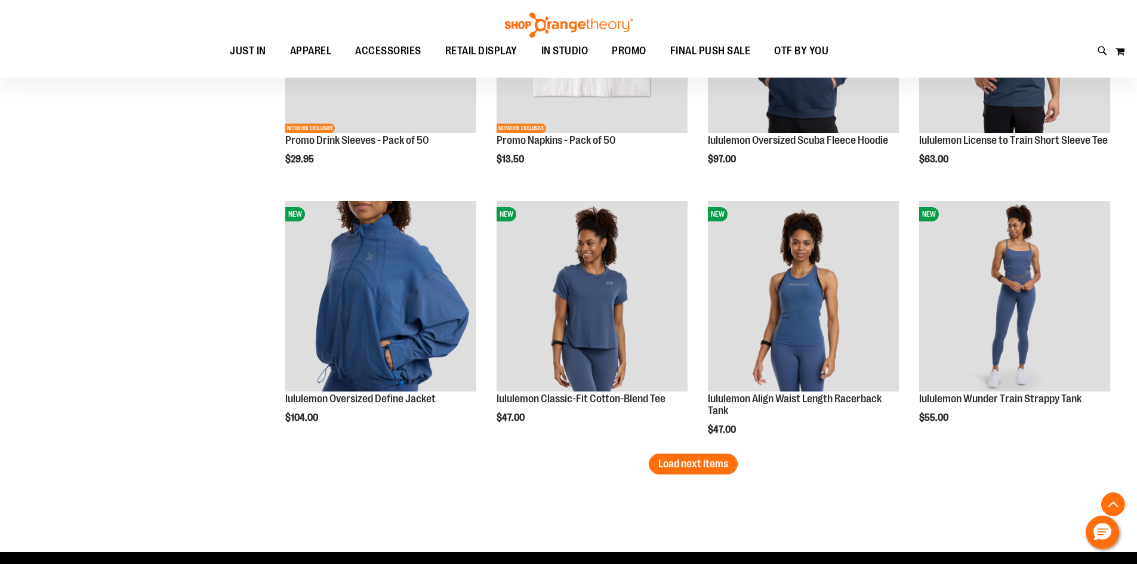
scroll to position [2003, 0]
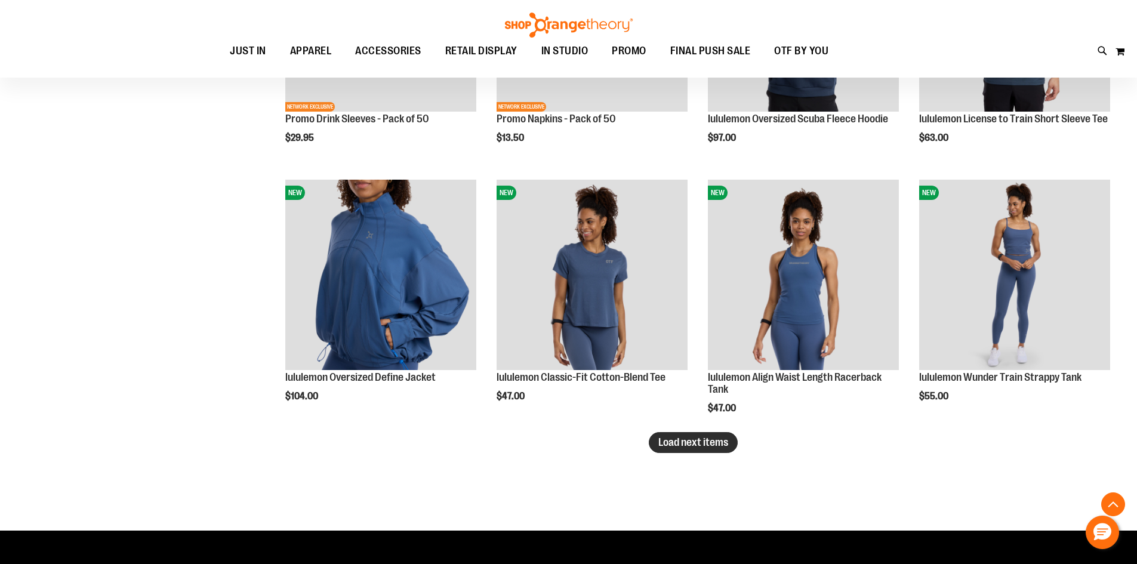
type input "**********"
click at [684, 444] on span "Load next items" at bounding box center [693, 442] width 70 height 12
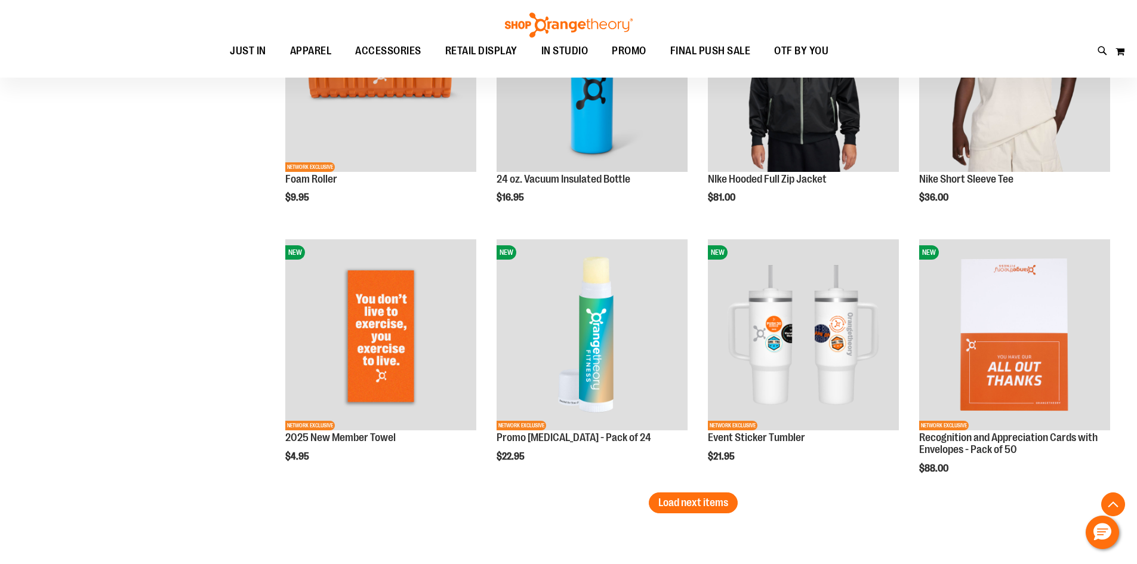
scroll to position [2969, 0]
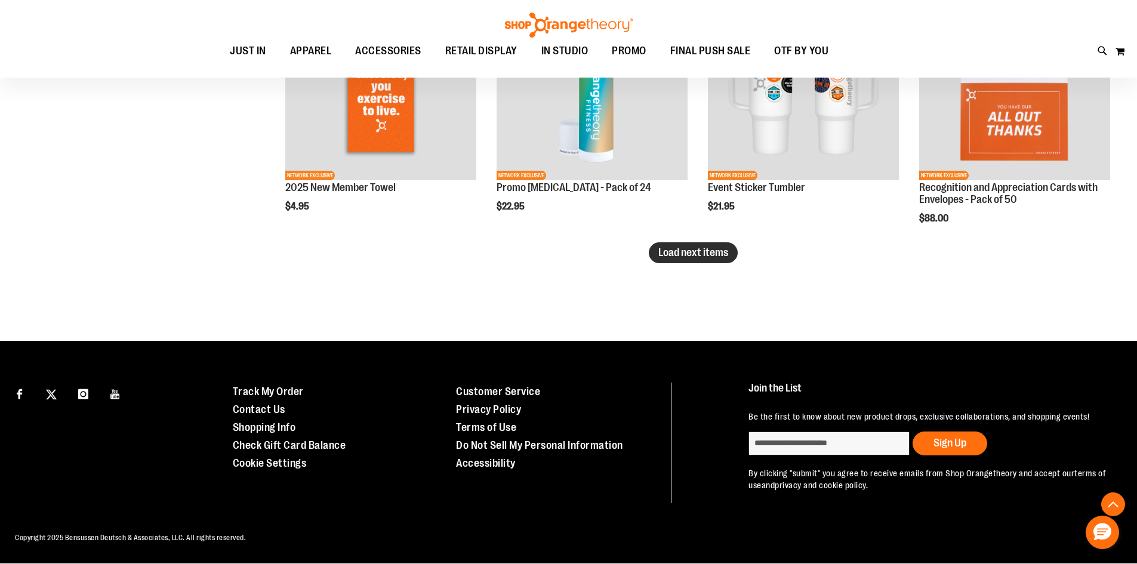
click at [719, 257] on span "Load next items" at bounding box center [693, 253] width 70 height 12
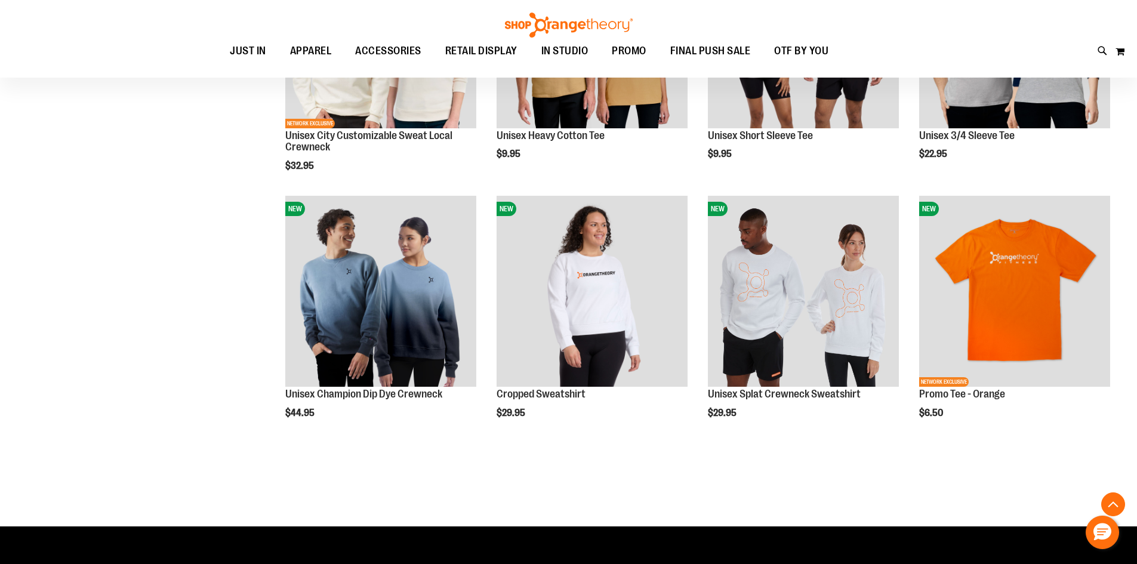
scroll to position [3617, 0]
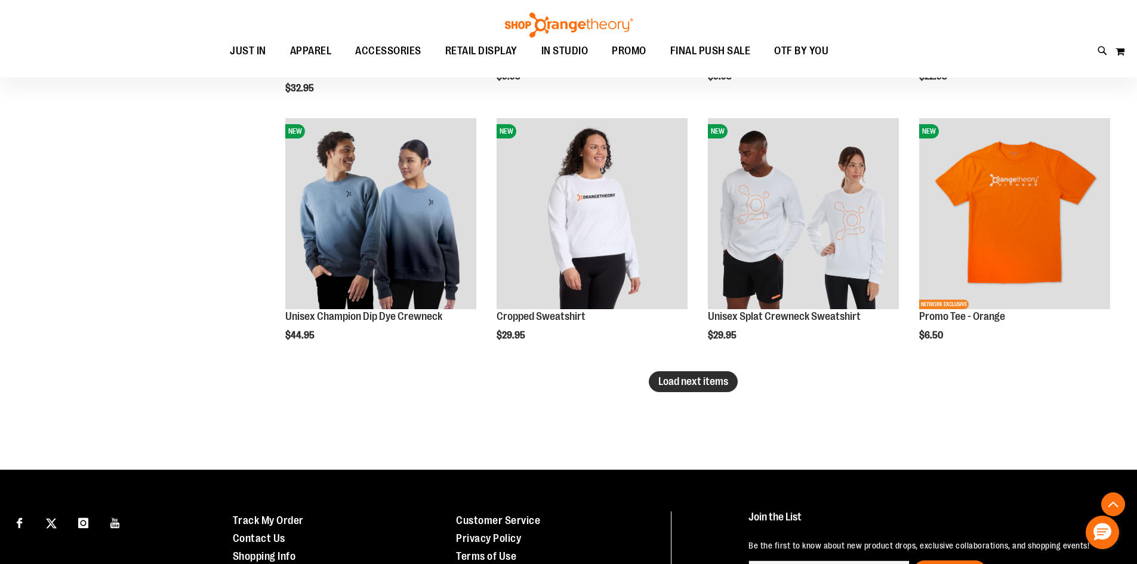
click at [703, 379] on span "Load next items" at bounding box center [693, 381] width 70 height 12
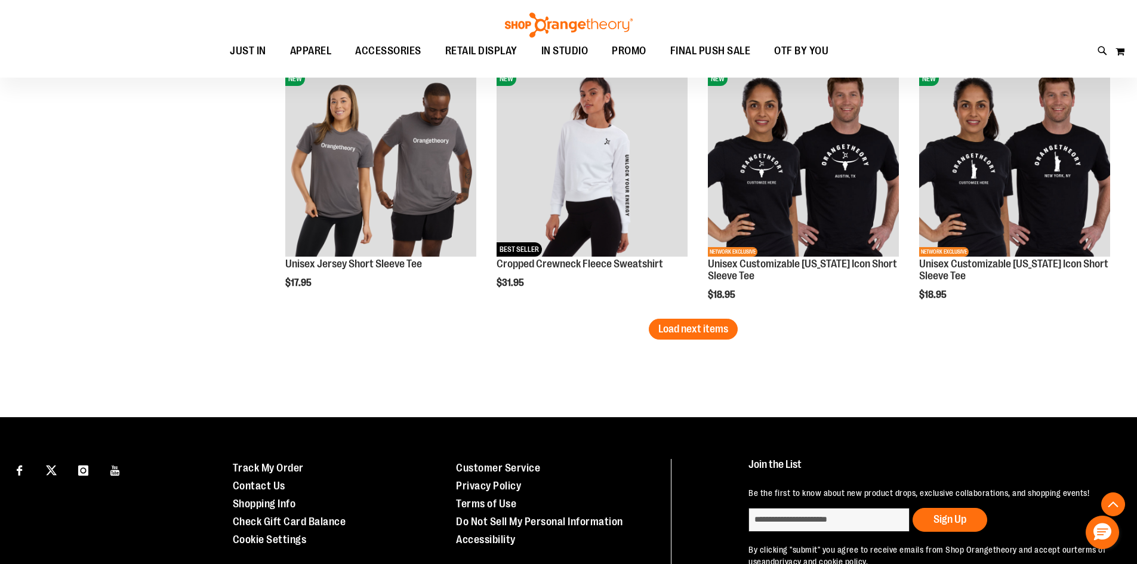
scroll to position [4453, 0]
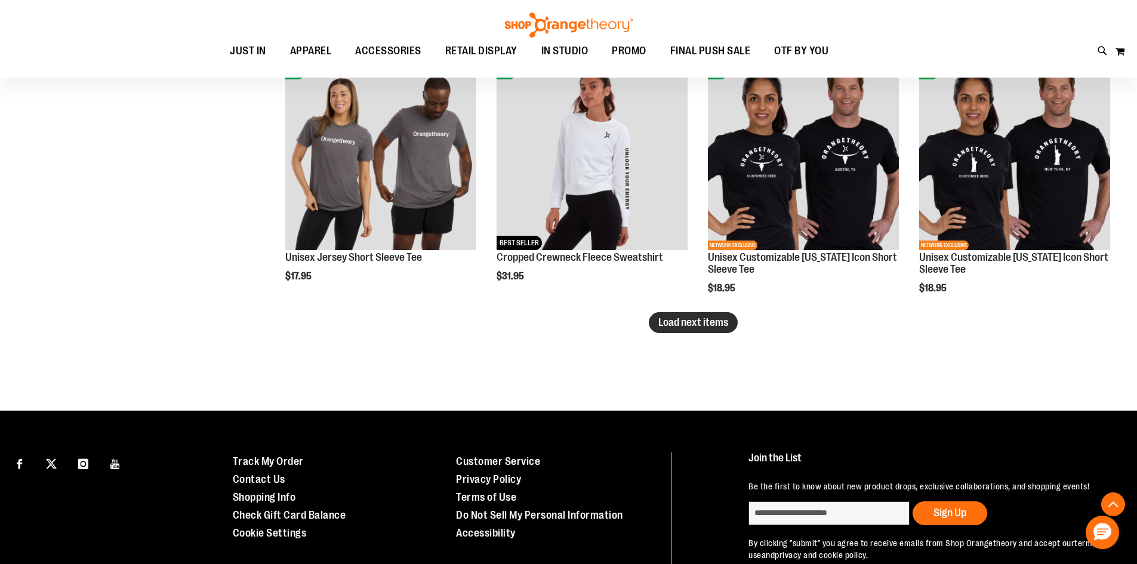
click at [669, 315] on button "Load next items" at bounding box center [693, 322] width 89 height 21
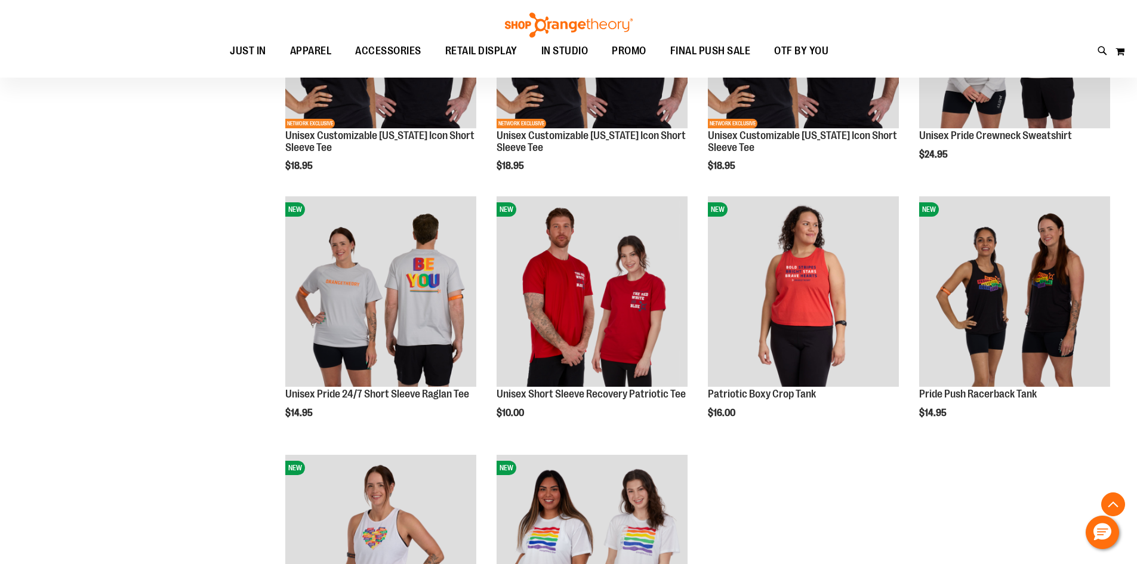
scroll to position [4811, 0]
